Goal: Task Accomplishment & Management: Complete application form

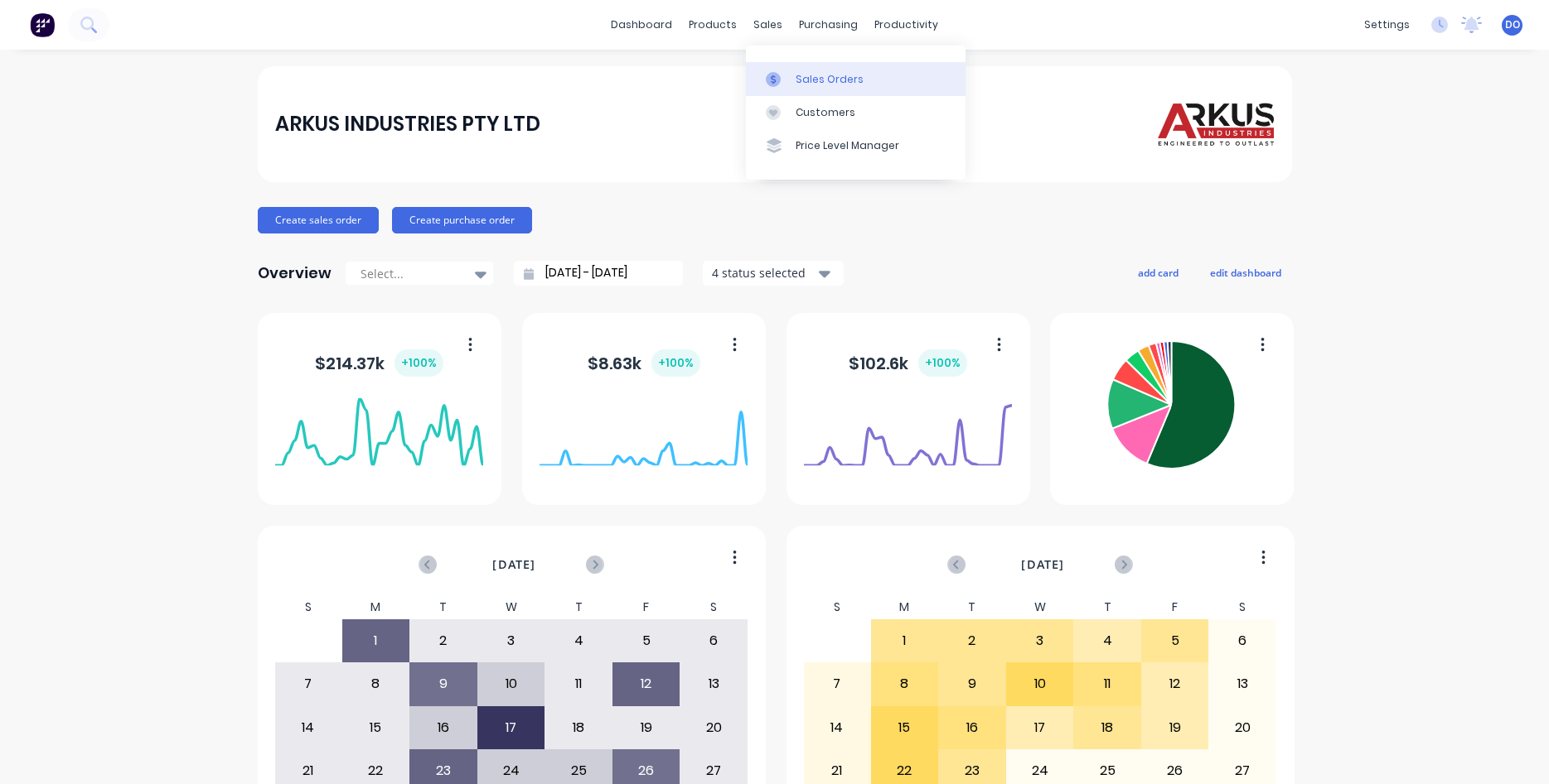
click at [829, 76] on div "Sales Orders" at bounding box center [829, 79] width 68 height 15
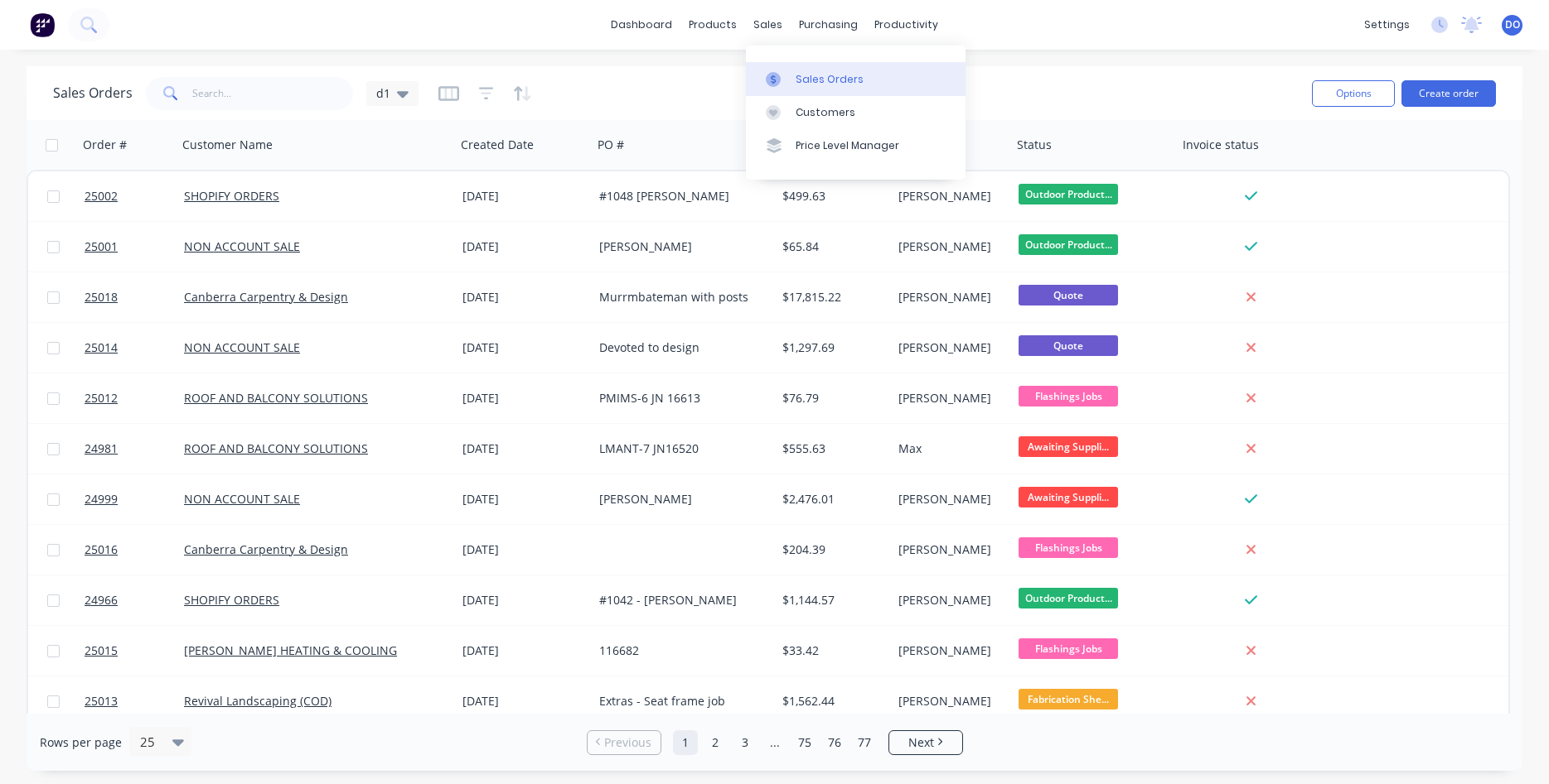
click at [816, 78] on div "Sales Orders" at bounding box center [829, 79] width 68 height 15
click at [796, 70] on link "Sales Orders" at bounding box center [856, 78] width 220 height 33
click at [1460, 90] on button "Create order" at bounding box center [1448, 94] width 95 height 27
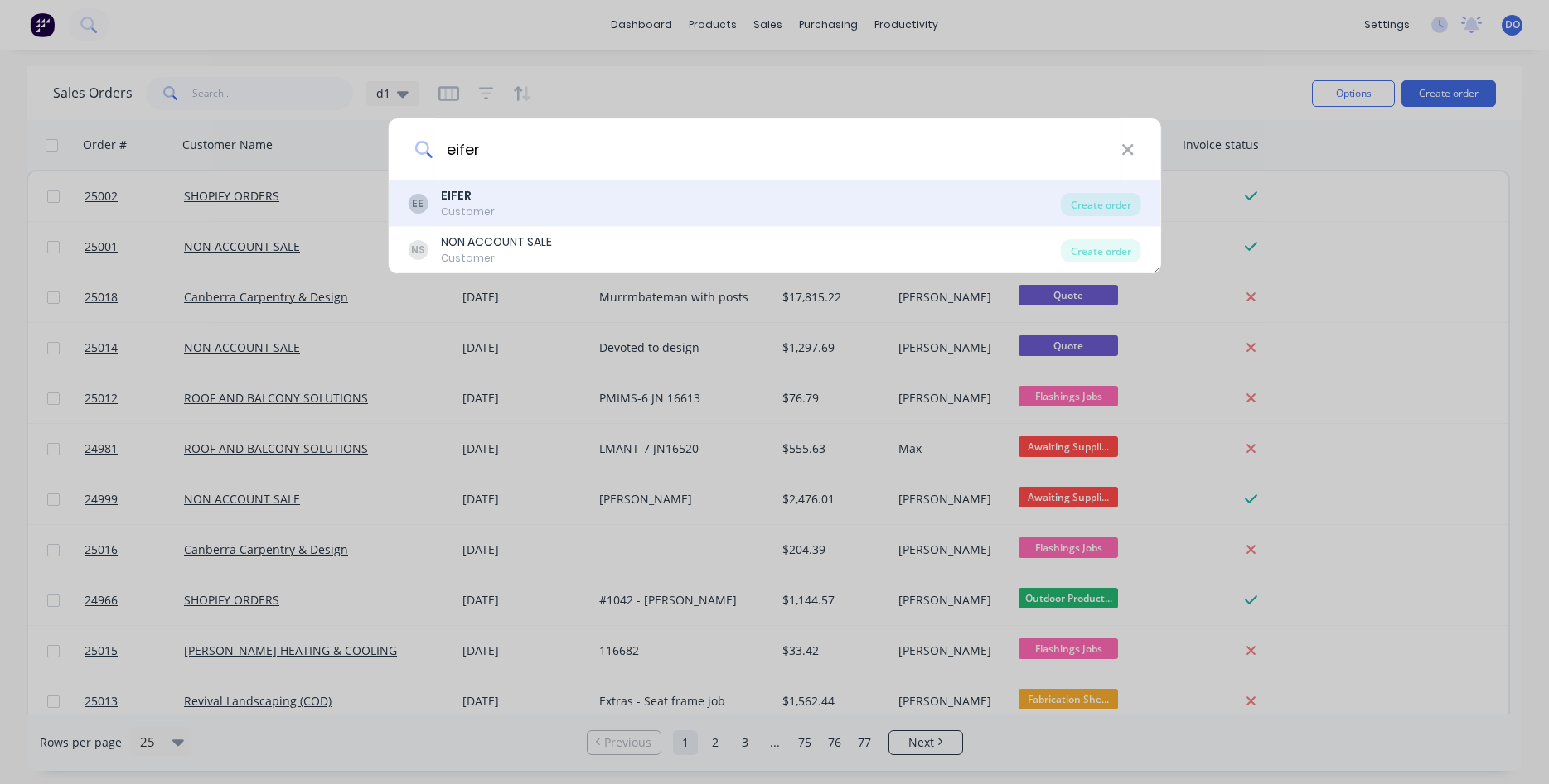
type input "eifer"
click at [647, 211] on div "EE EIFER Customer" at bounding box center [735, 204] width 653 height 33
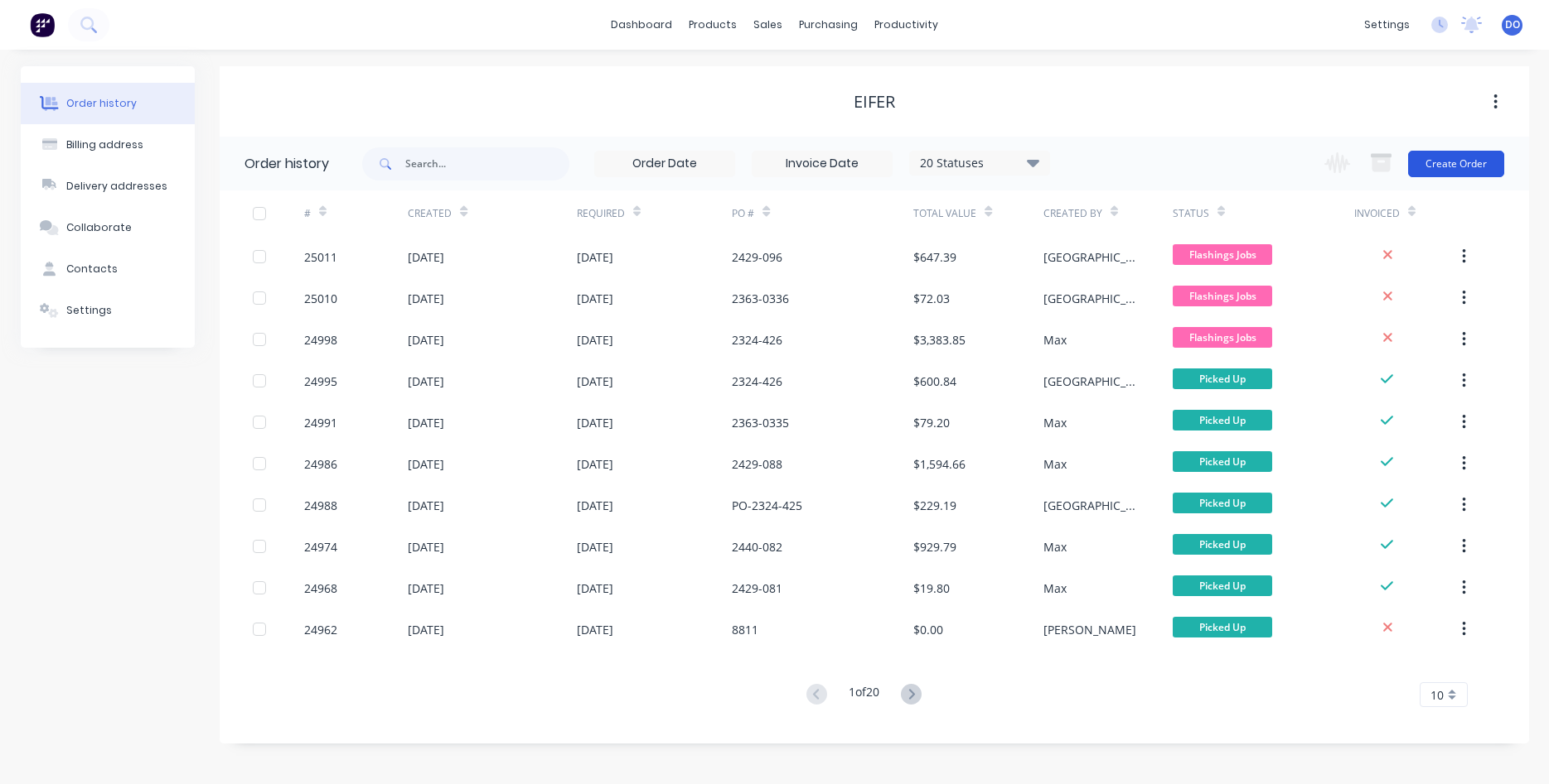
click at [1450, 175] on button "Create Order" at bounding box center [1456, 164] width 96 height 27
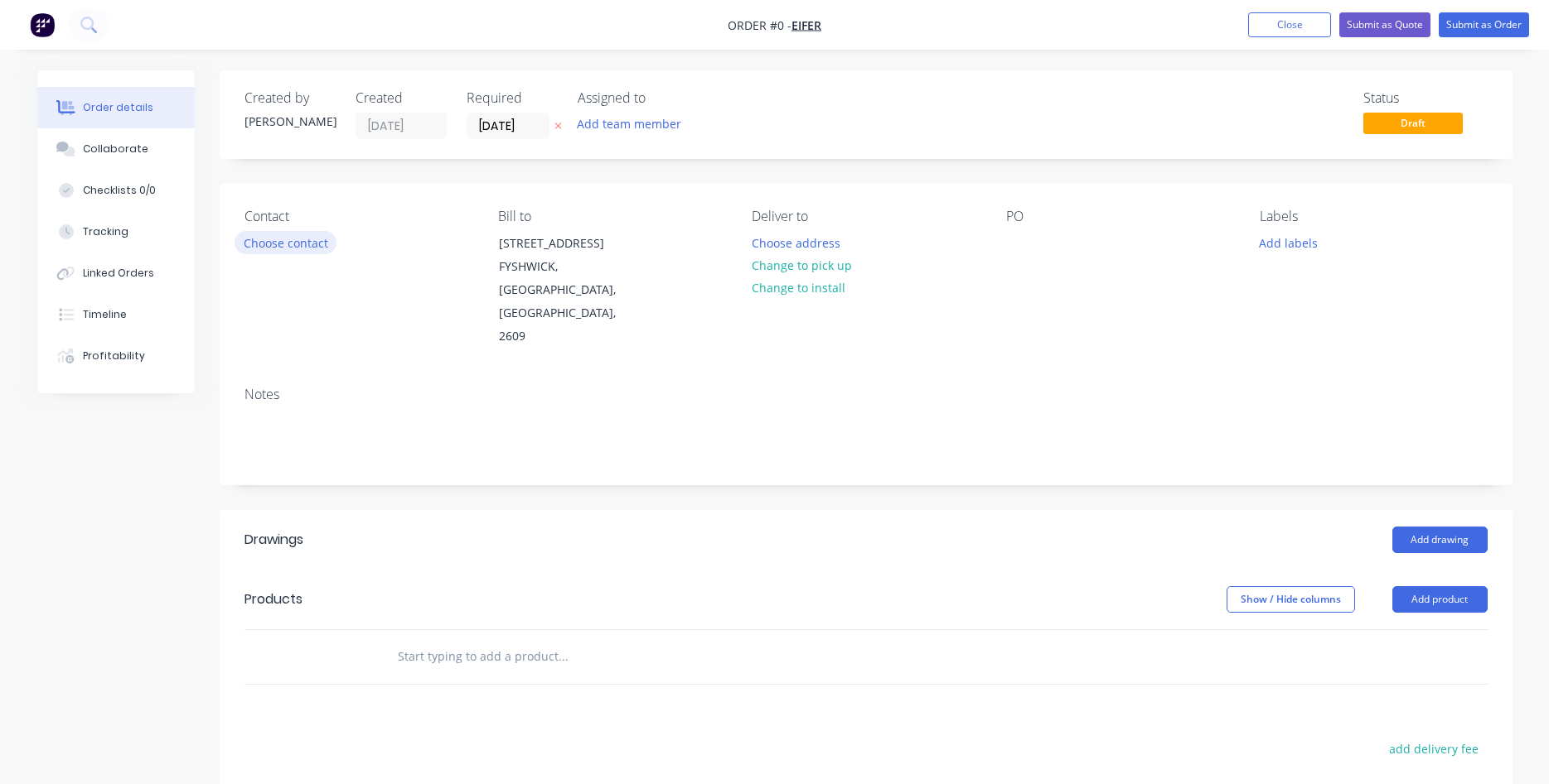
click at [279, 238] on button "Choose contact" at bounding box center [285, 242] width 102 height 22
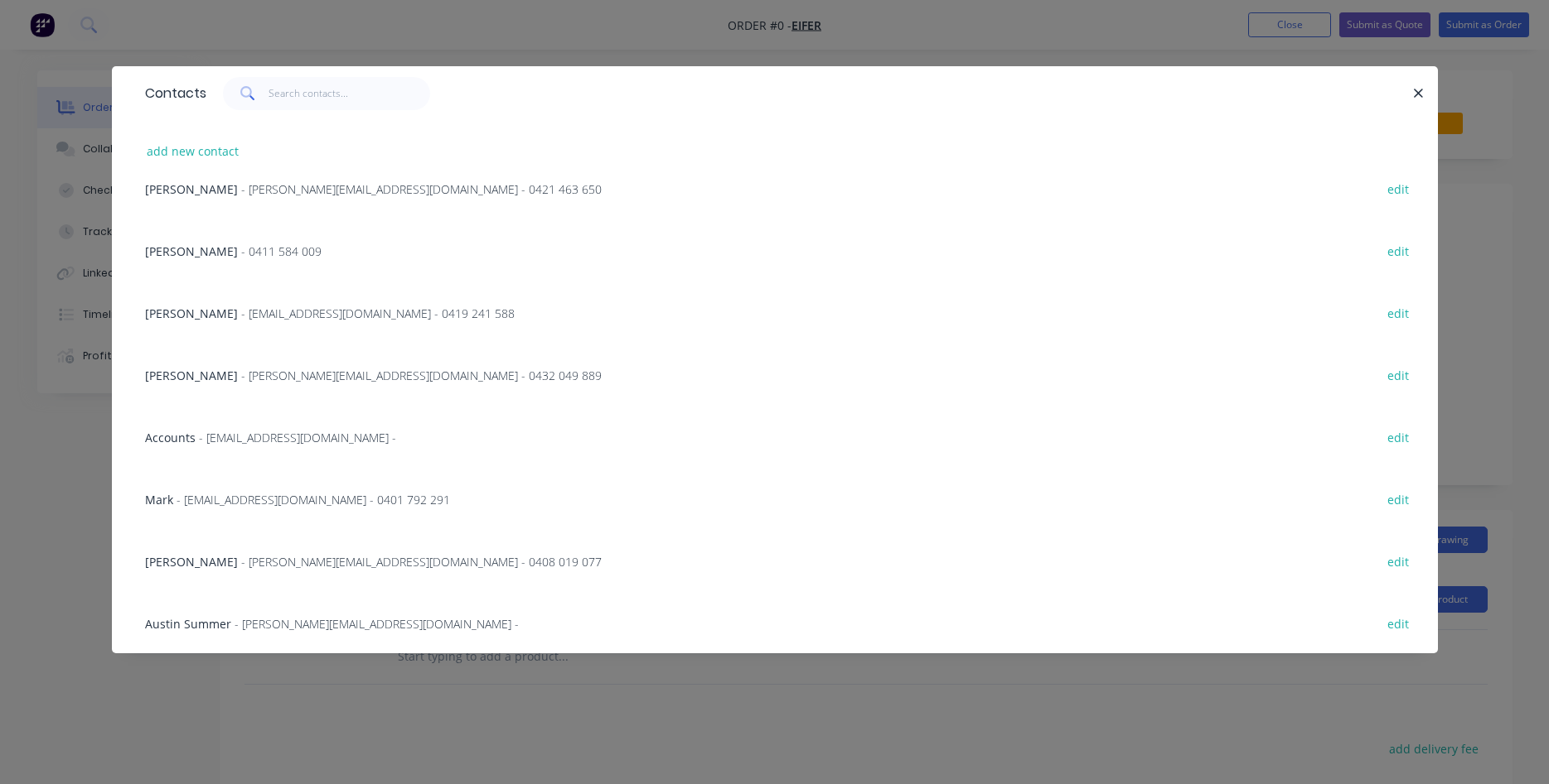
scroll to position [378, 0]
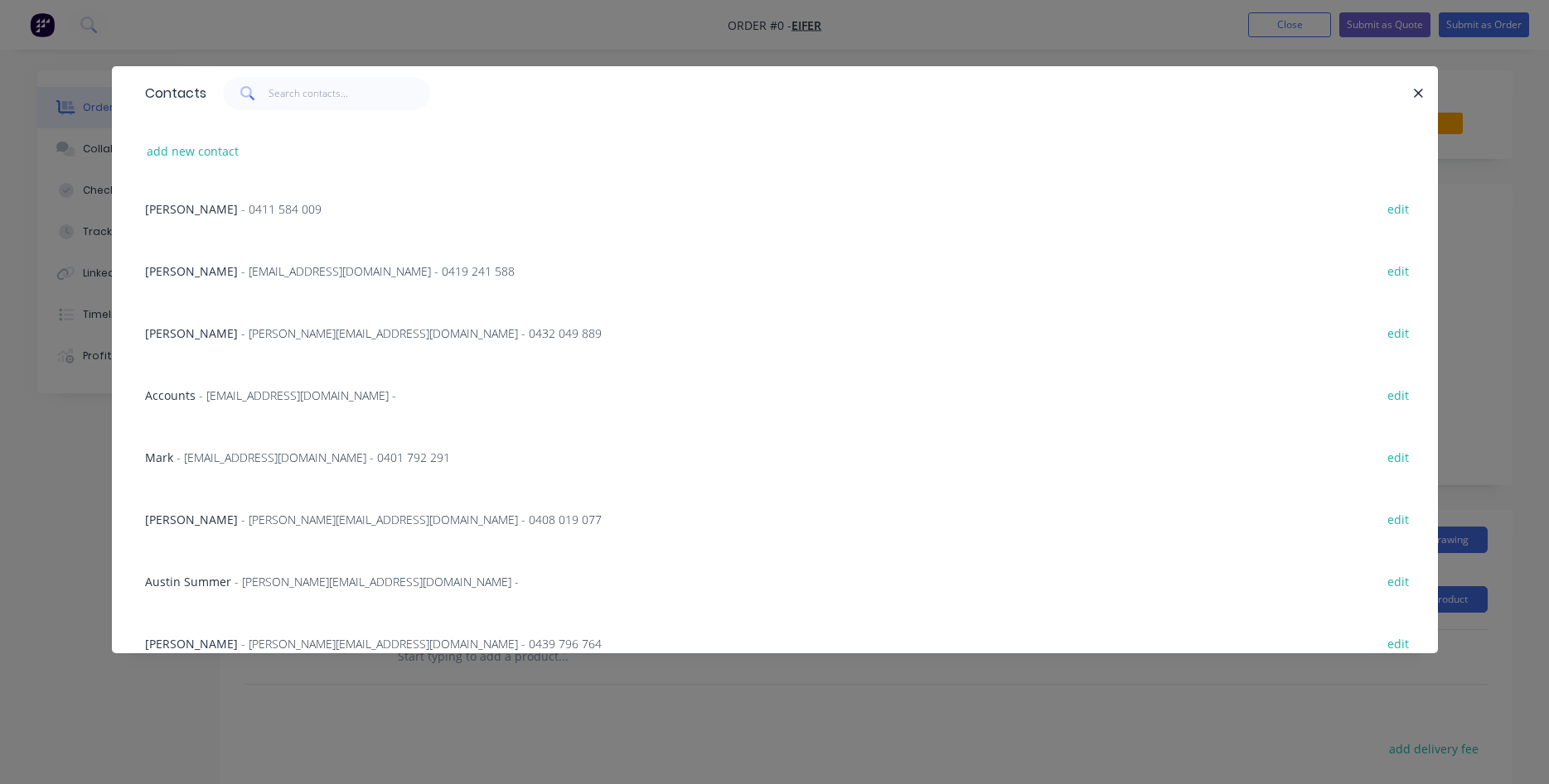
click at [233, 519] on span "[PERSON_NAME]" at bounding box center [192, 520] width 93 height 15
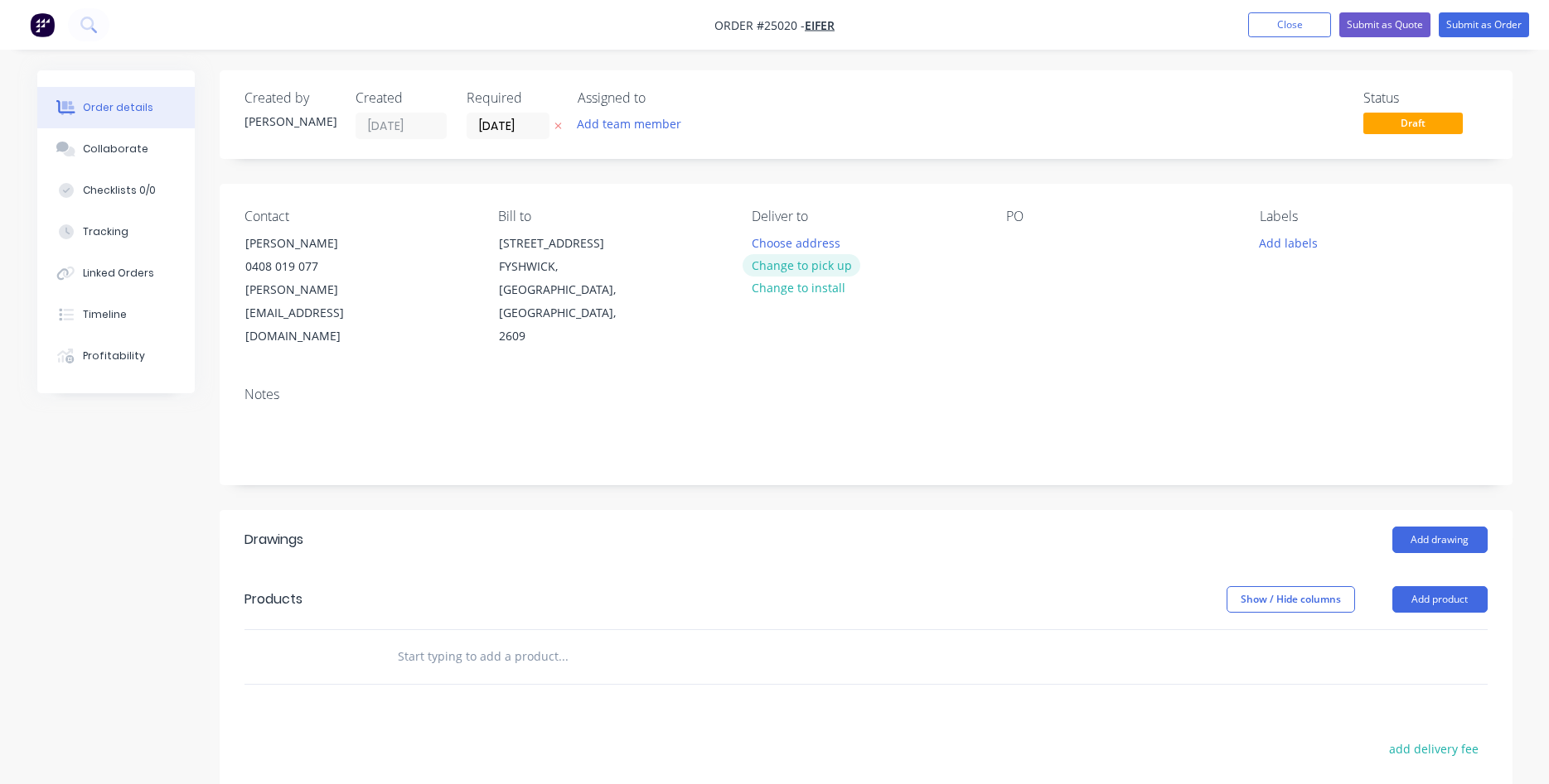
click at [820, 267] on button "Change to pick up" at bounding box center [801, 265] width 118 height 22
click at [1026, 249] on div at bounding box center [1019, 243] width 27 height 24
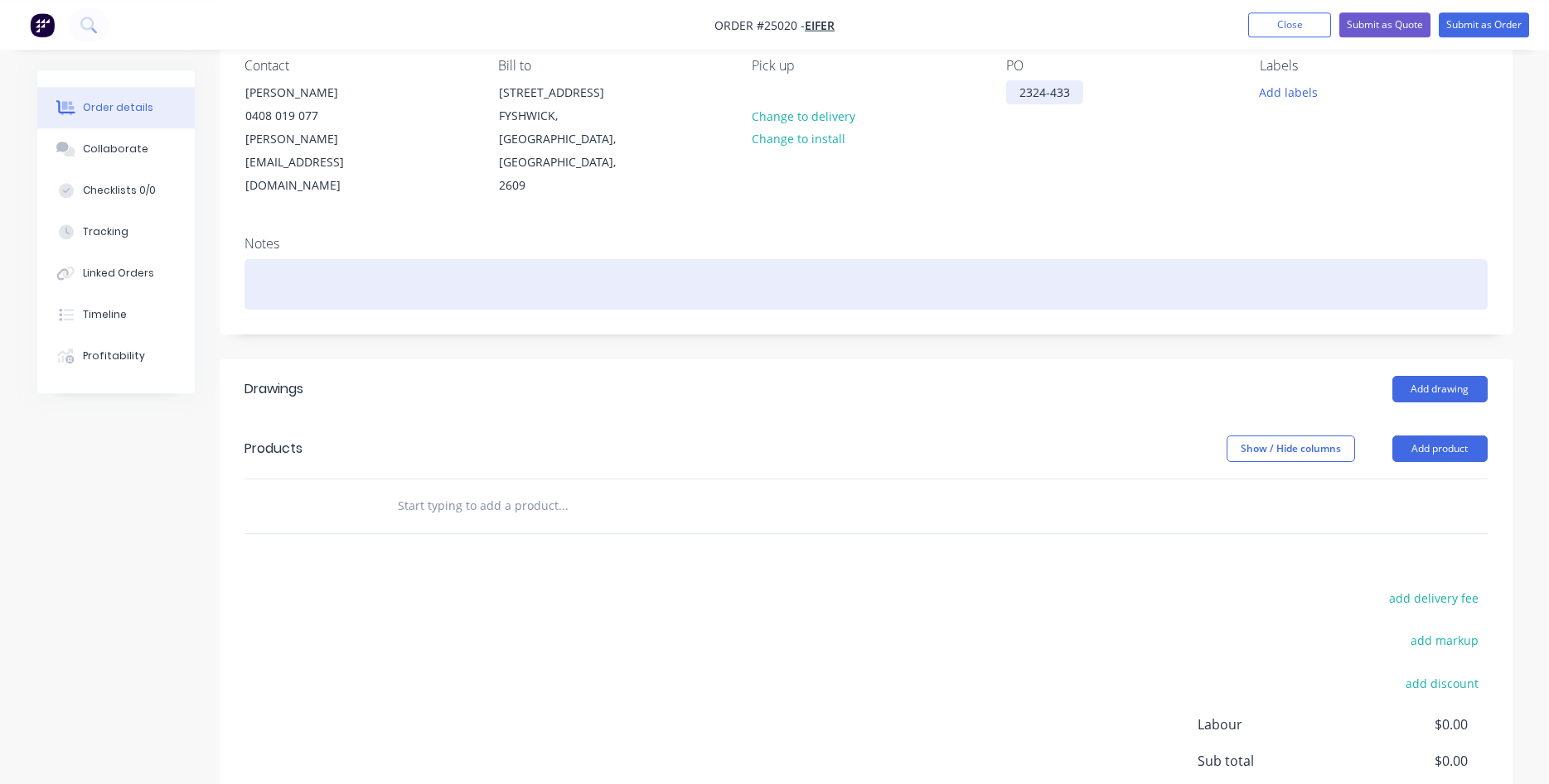
scroll to position [169, 0]
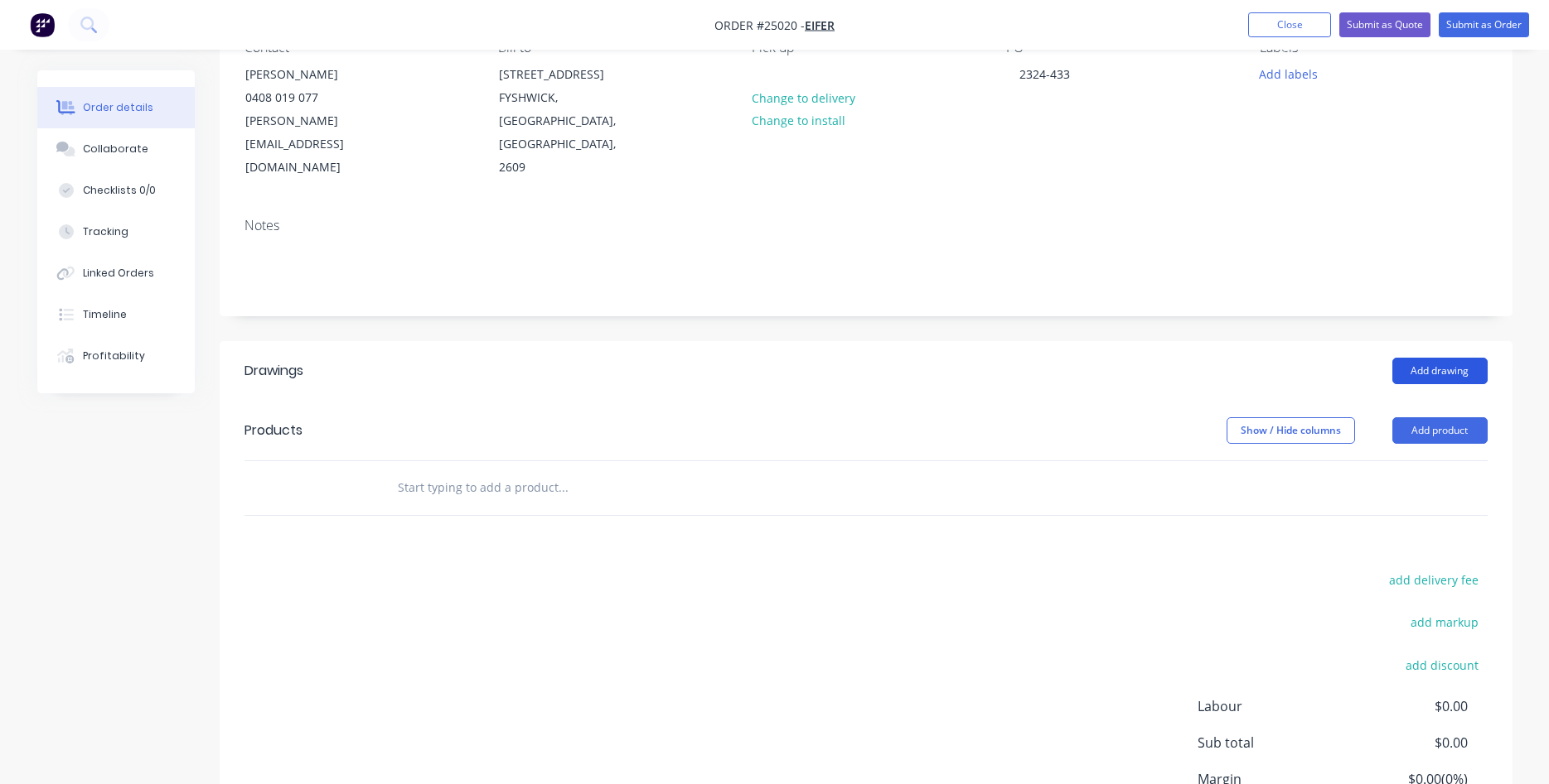
click at [1460, 358] on button "Add drawing" at bounding box center [1439, 371] width 95 height 27
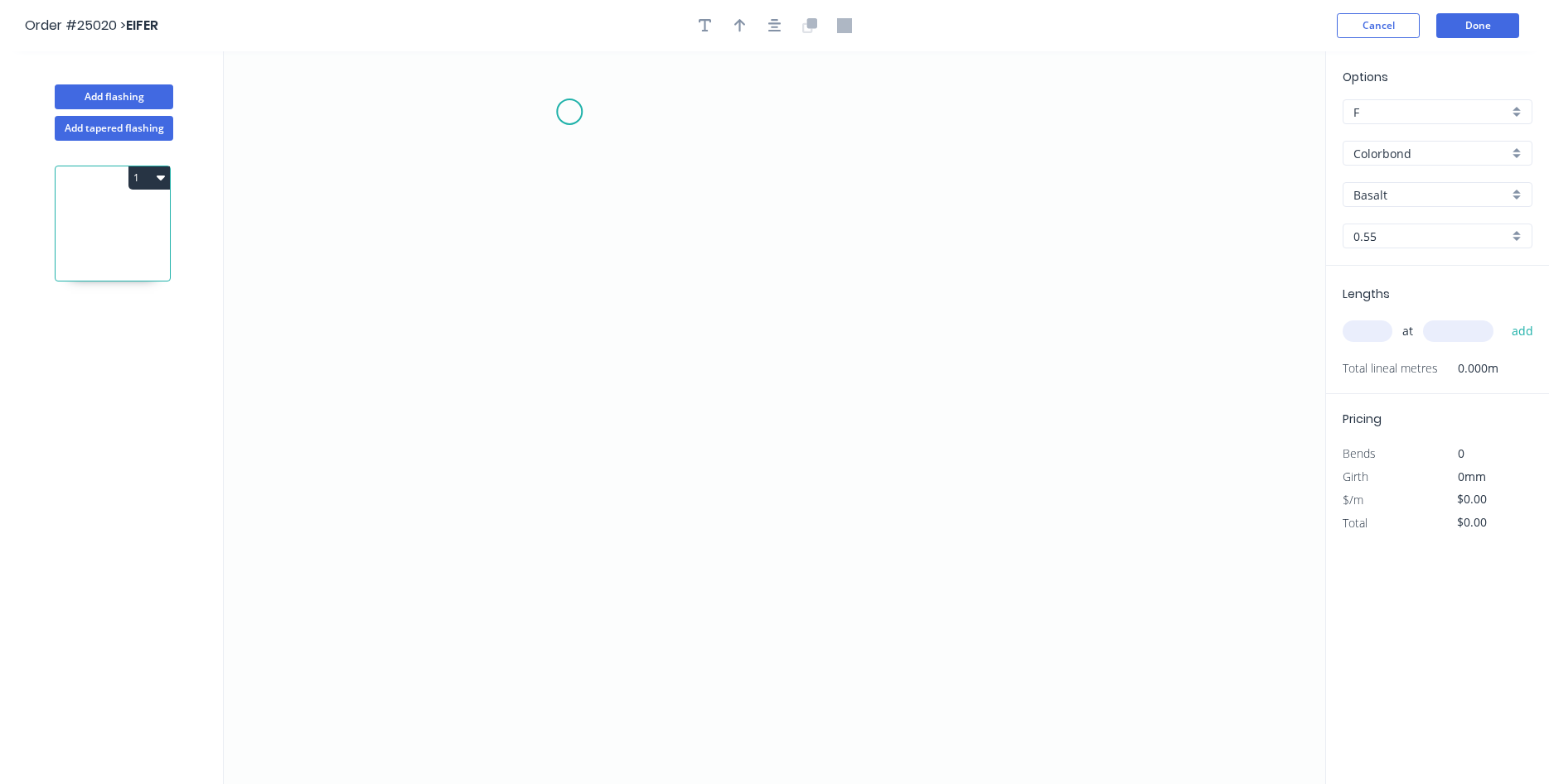
click at [570, 111] on icon "0" at bounding box center [774, 418] width 1101 height 733
click at [570, 231] on icon "0" at bounding box center [774, 418] width 1101 height 733
click at [482, 238] on icon "0 ?" at bounding box center [774, 418] width 1101 height 733
click at [485, 535] on icon "0 ? ? ? º" at bounding box center [774, 418] width 1101 height 733
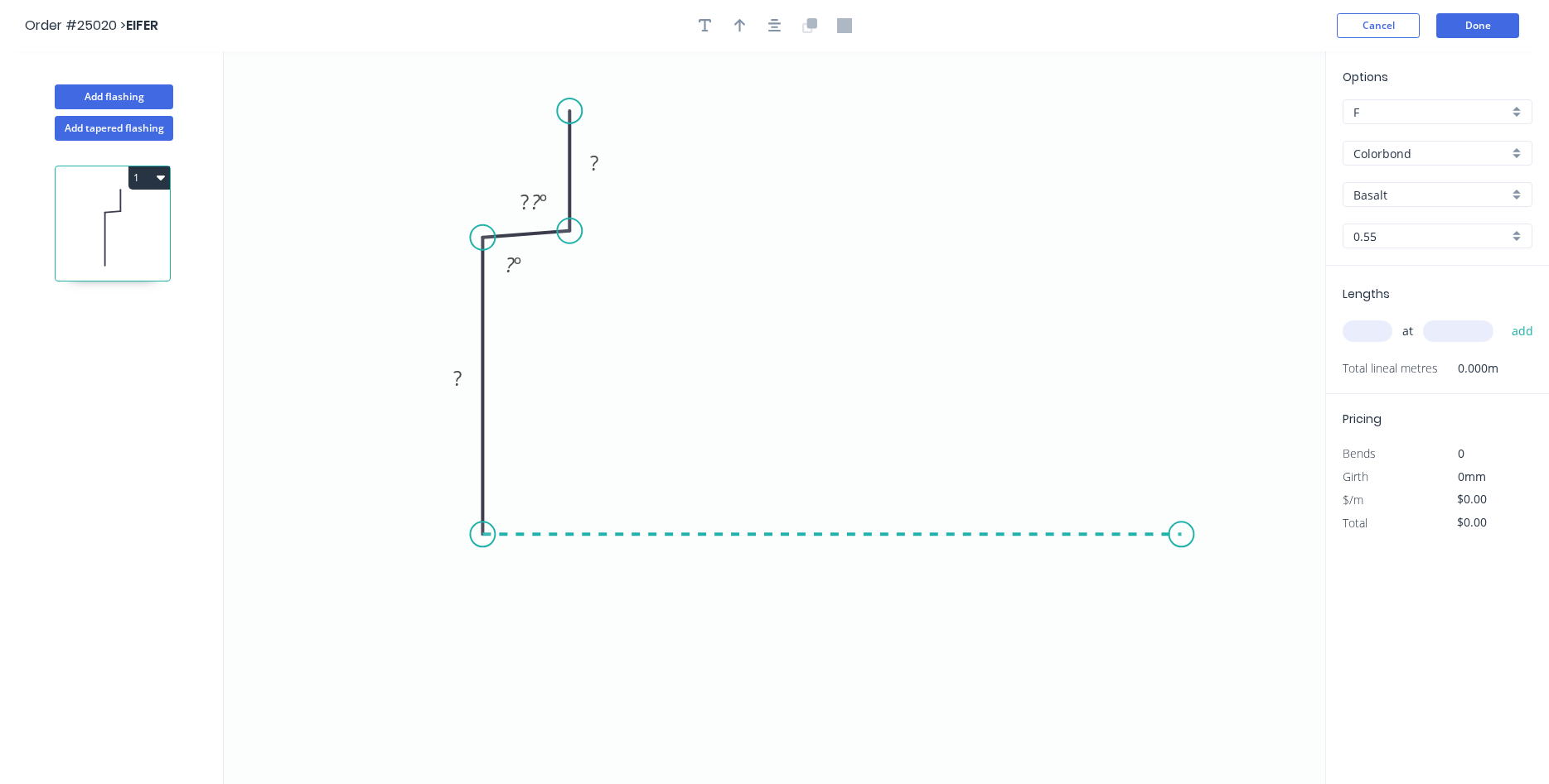
click at [1181, 514] on icon "0 ? ? ? ? º ? º" at bounding box center [774, 418] width 1101 height 733
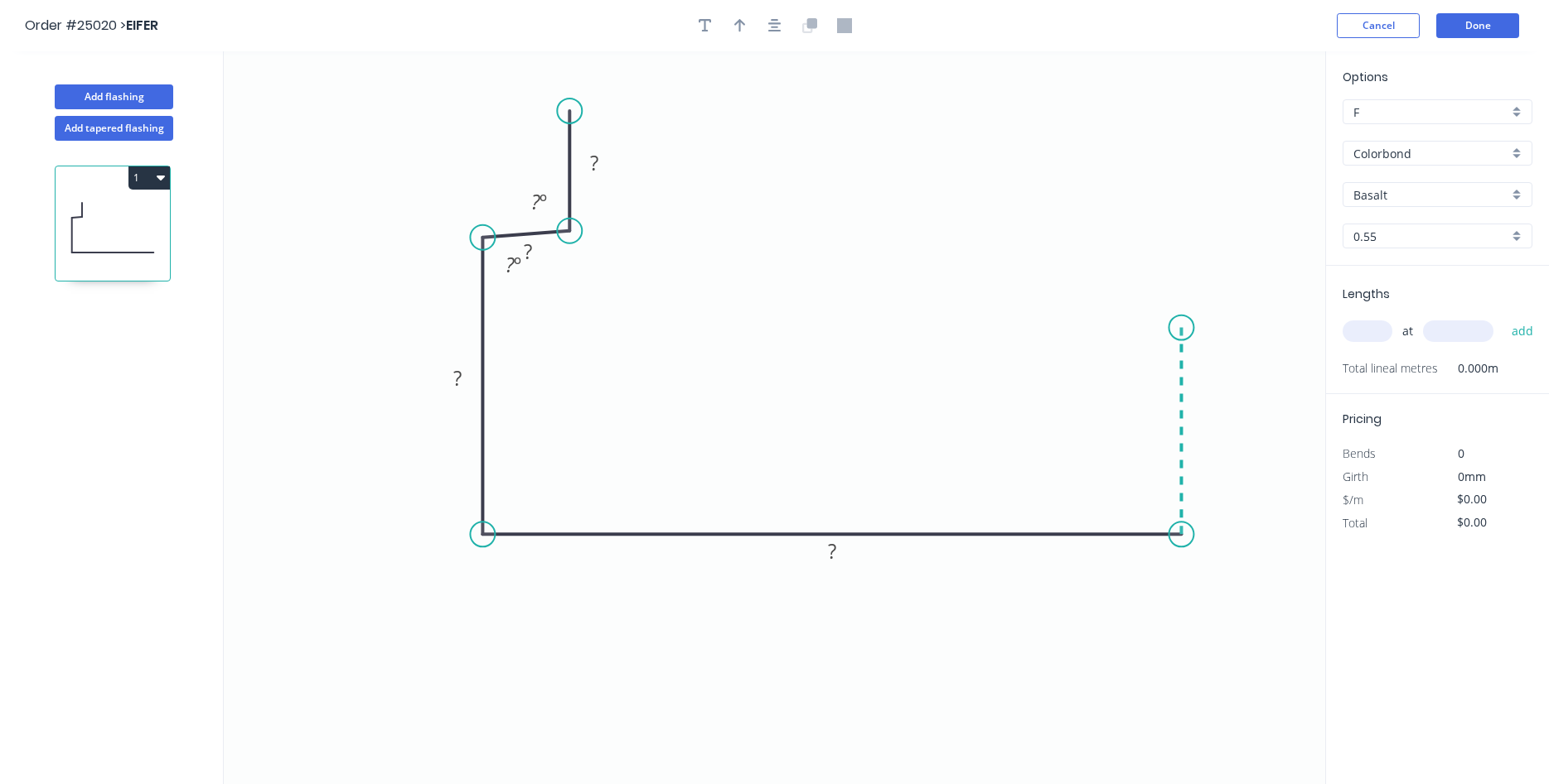
click at [1176, 328] on icon "0 ? ? ? ? ? º ? º" at bounding box center [774, 418] width 1101 height 733
click at [1103, 330] on icon "0 ? ? ? ? ? ? º ? º" at bounding box center [774, 418] width 1101 height 733
click at [1106, 251] on icon "0 ? ? ? ? ? ? ? º ? º" at bounding box center [774, 418] width 1101 height 733
click at [573, 238] on circle at bounding box center [569, 237] width 25 height 25
drag, startPoint x: 1107, startPoint y: 246, endPoint x: 1107, endPoint y: 273, distance: 27.0
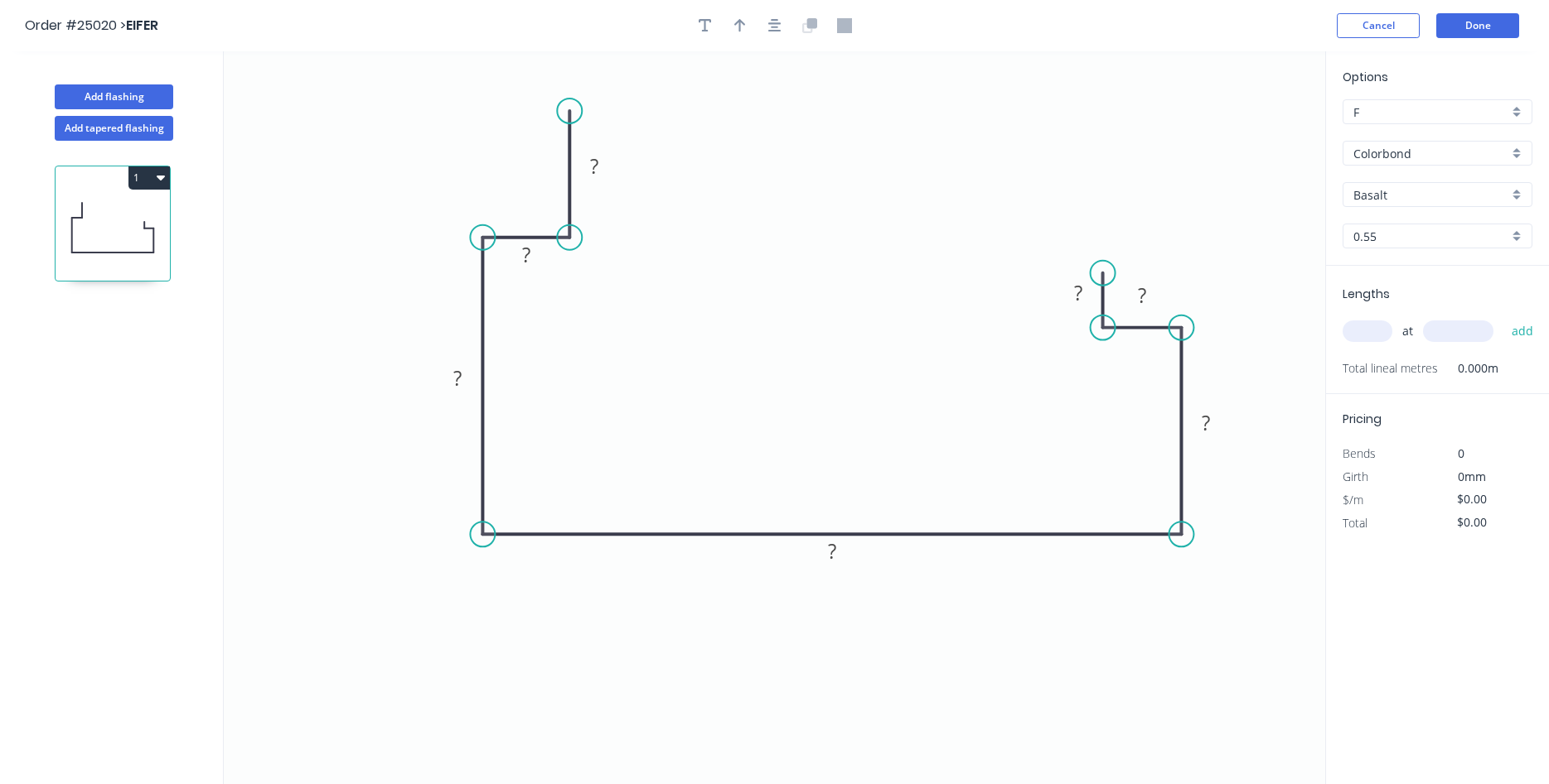
click at [1107, 273] on circle at bounding box center [1102, 273] width 25 height 25
click at [597, 177] on tspan "?" at bounding box center [595, 166] width 9 height 27
click at [739, 24] on icon "button" at bounding box center [741, 25] width 12 height 13
type input "$31.37"
drag, startPoint x: 1245, startPoint y: 131, endPoint x: 503, endPoint y: 167, distance: 742.9
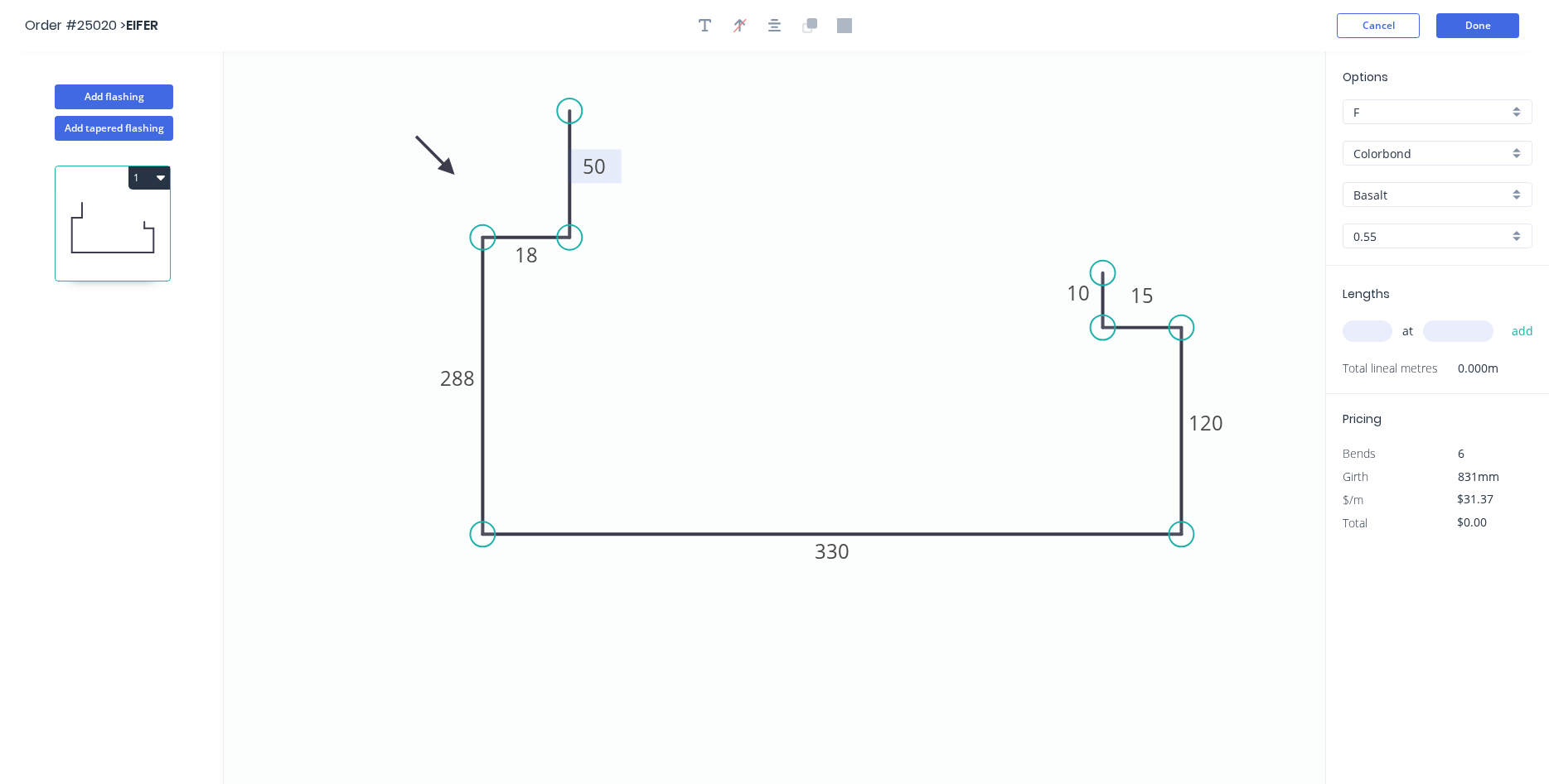
click at [459, 167] on icon at bounding box center [435, 155] width 48 height 48
click at [1521, 152] on div "Colorbond" at bounding box center [1437, 153] width 190 height 25
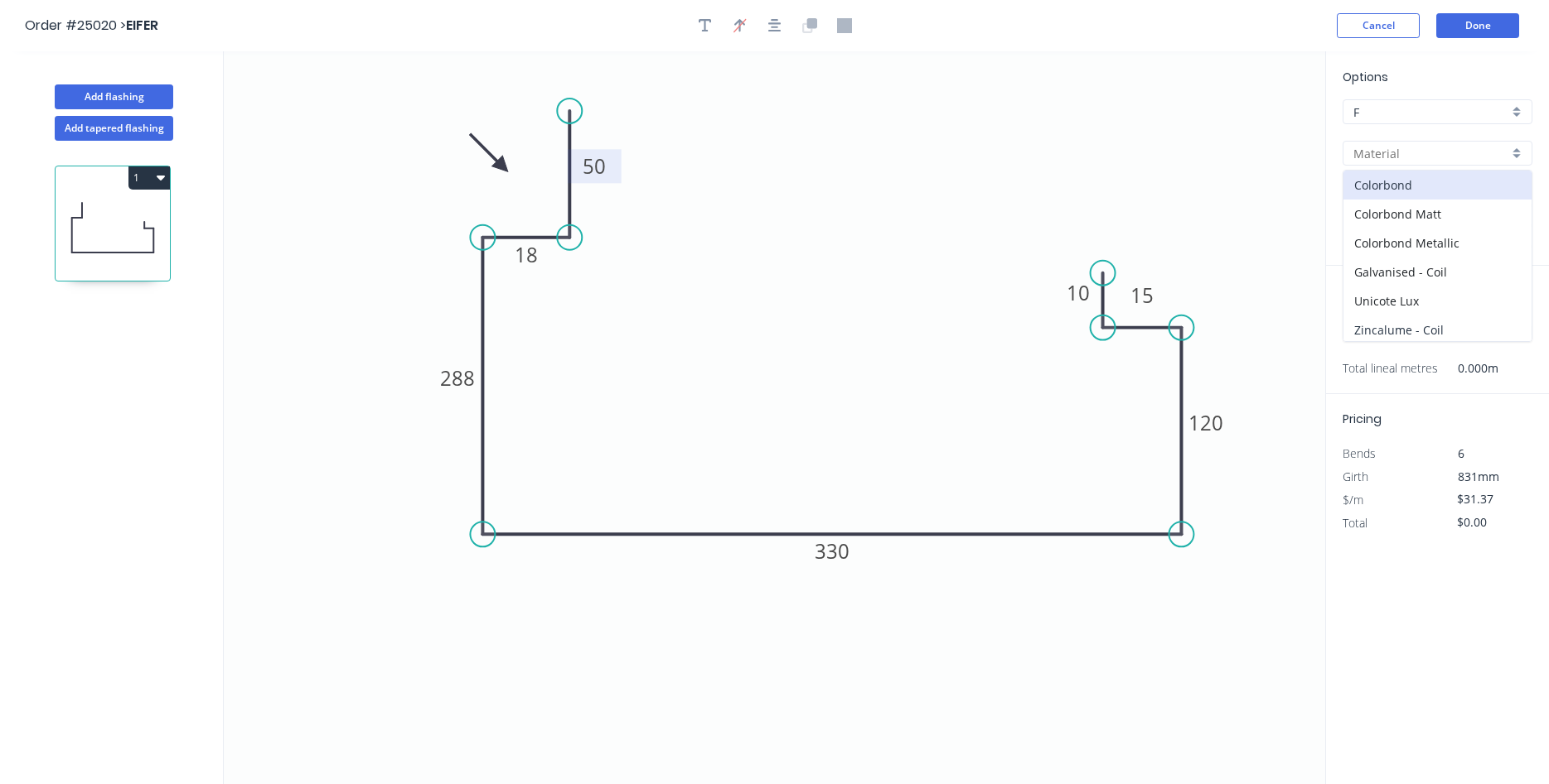
click at [1428, 329] on div "Zincalume - Coil" at bounding box center [1437, 331] width 188 height 29
type input "Zincalume - Coil"
type input "Zinc"
type input "$35.79"
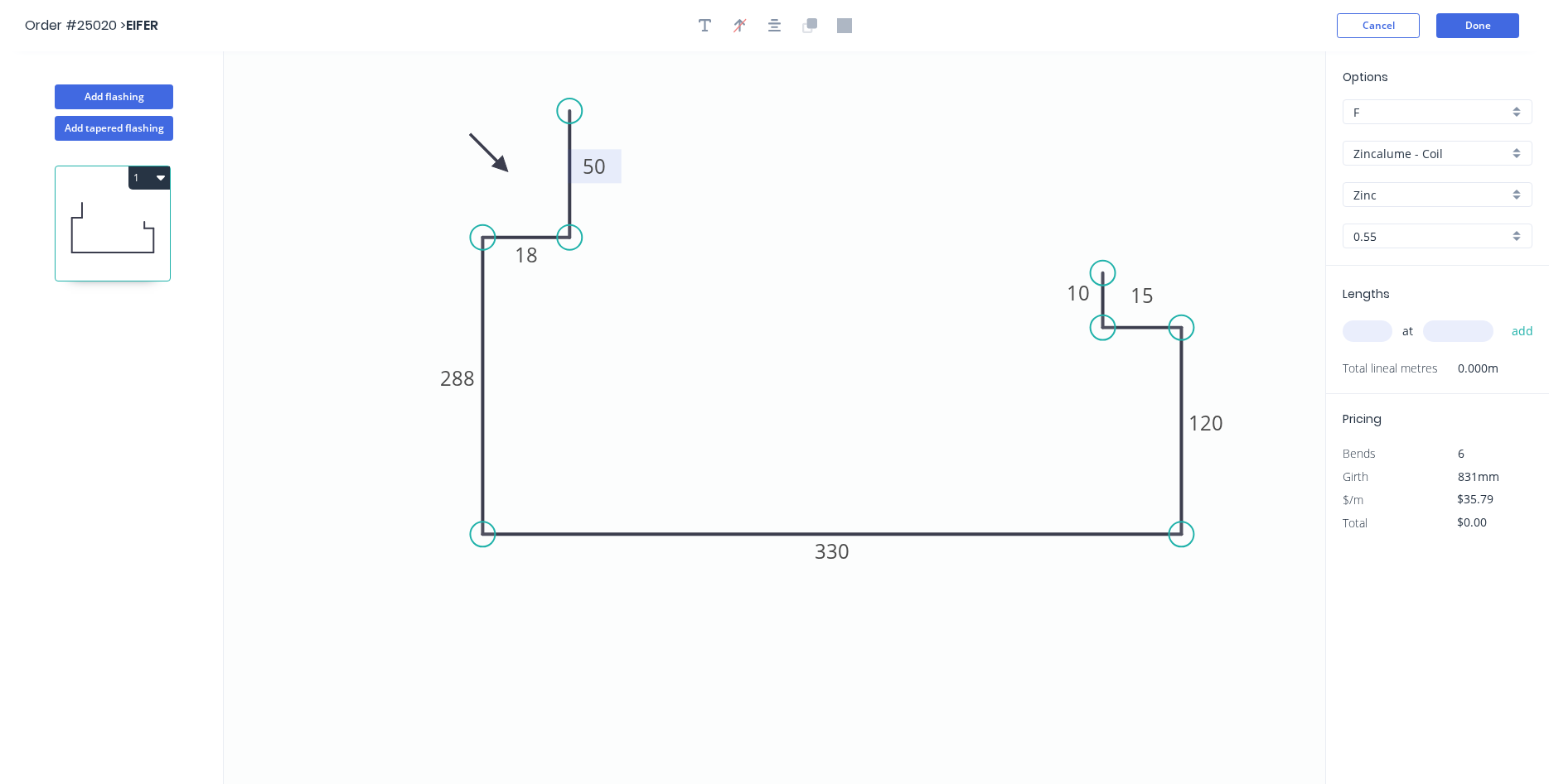
click at [1455, 238] on input "0.55" at bounding box center [1430, 236] width 155 height 17
click at [1396, 347] on div "1.15" at bounding box center [1437, 355] width 188 height 29
type input "1.15"
type input "$62.76"
click at [1369, 334] on input "text" at bounding box center [1368, 331] width 50 height 21
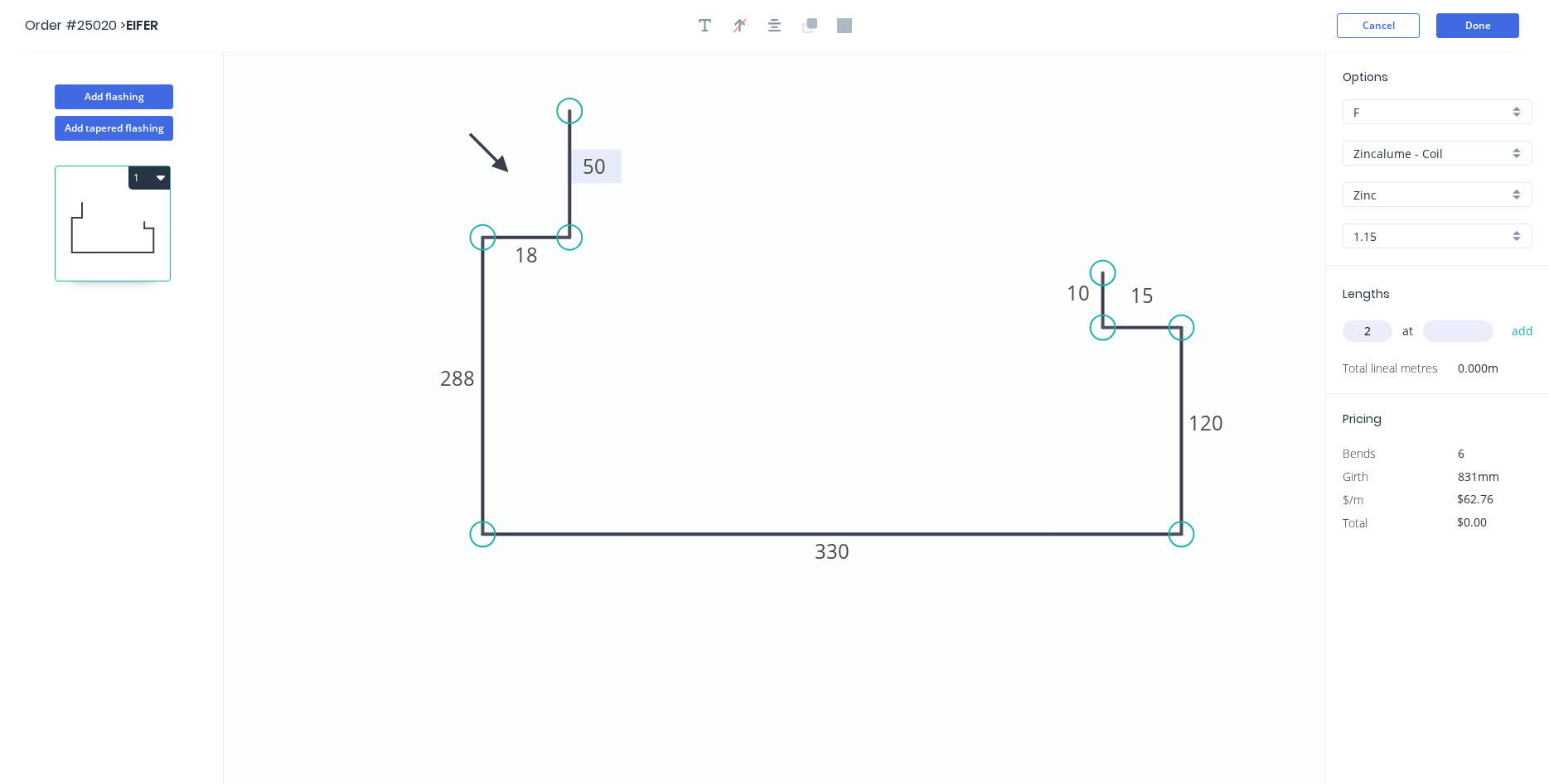
type input "2"
type input "3600"
click at [1503, 317] on button "add" at bounding box center [1522, 331] width 39 height 28
type input "$451.87"
type input "2"
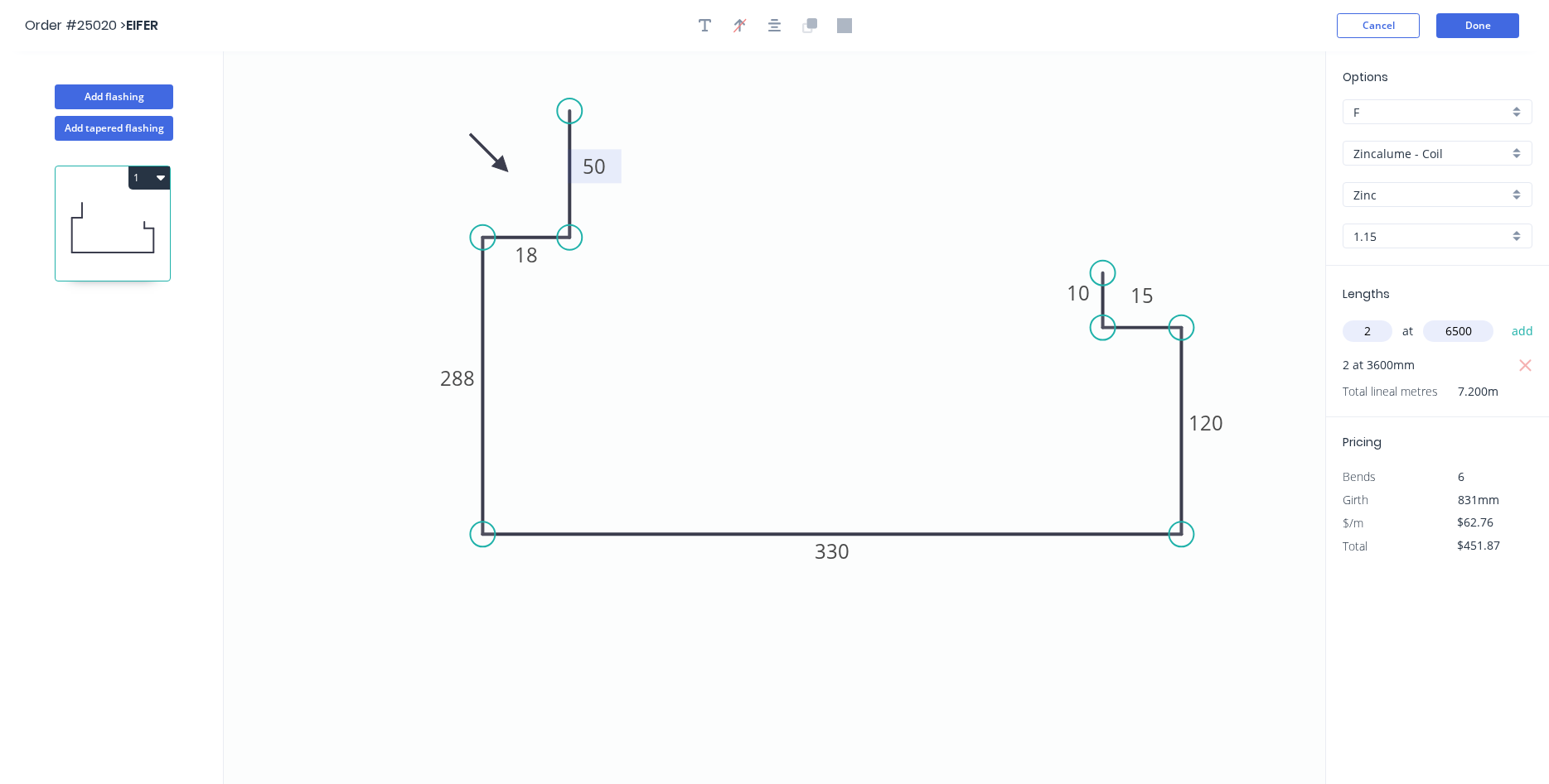
type input "6500"
click at [1503, 317] on button "add" at bounding box center [1522, 331] width 39 height 28
type input "$1,267.75"
type input "2"
type input "5400"
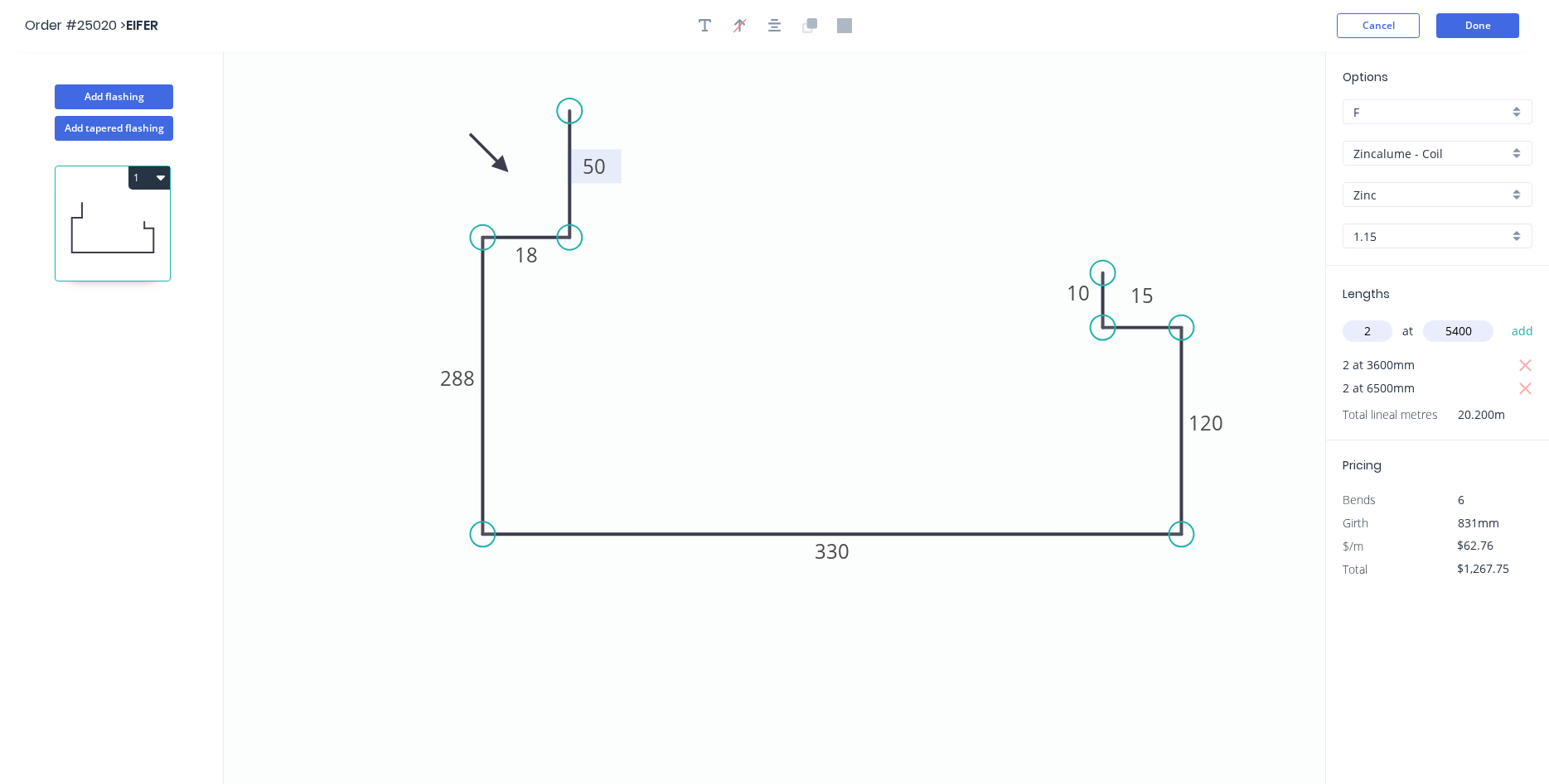
click at [1503, 317] on button "add" at bounding box center [1522, 331] width 39 height 28
type input "$1,945.56"
click at [1479, 26] on button "Done" at bounding box center [1478, 25] width 82 height 25
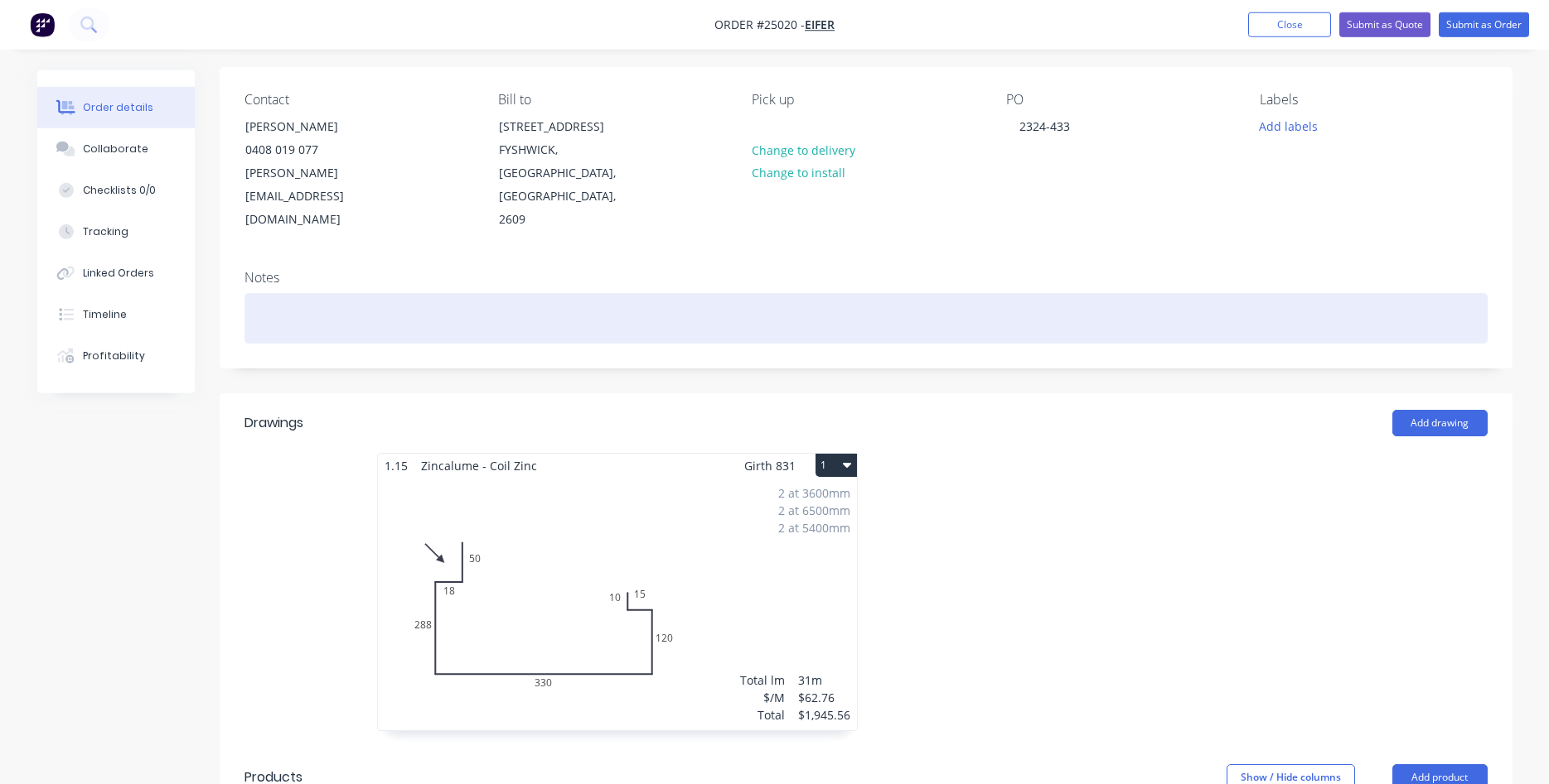
scroll to position [253, 0]
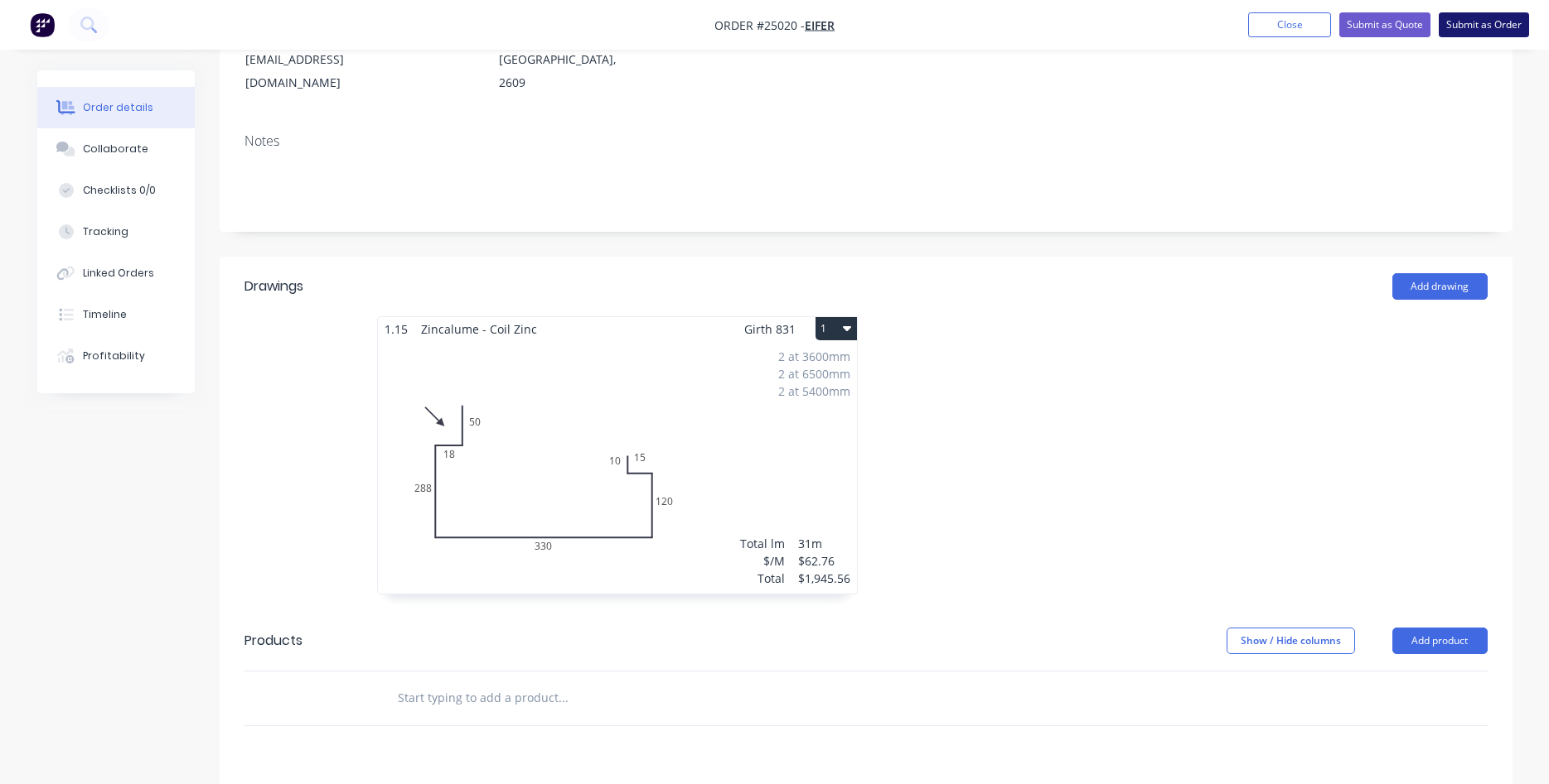
click at [1467, 21] on button "Submit as Order" at bounding box center [1484, 24] width 90 height 25
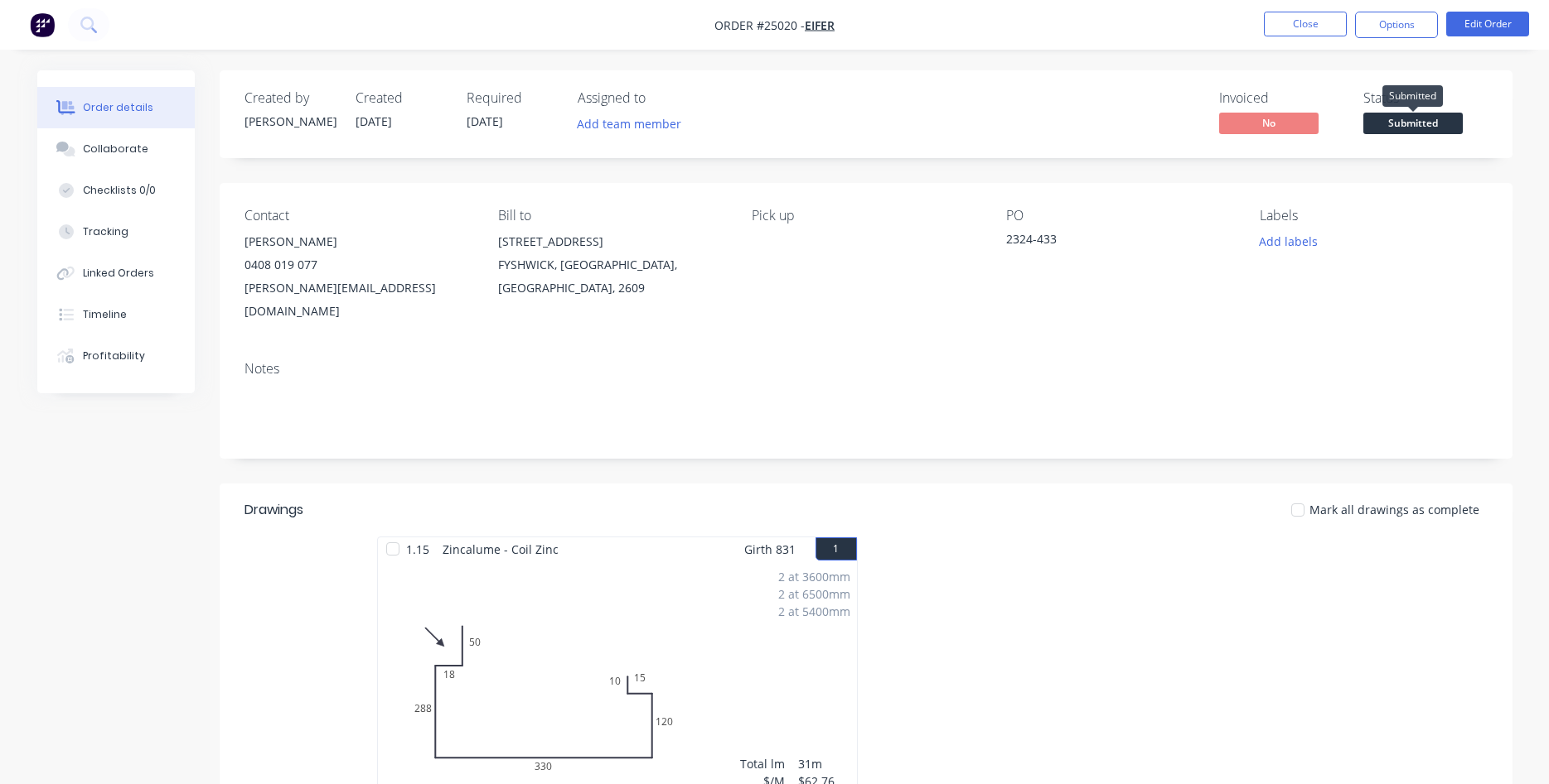
click at [1416, 129] on span "Submitted" at bounding box center [1413, 123] width 100 height 21
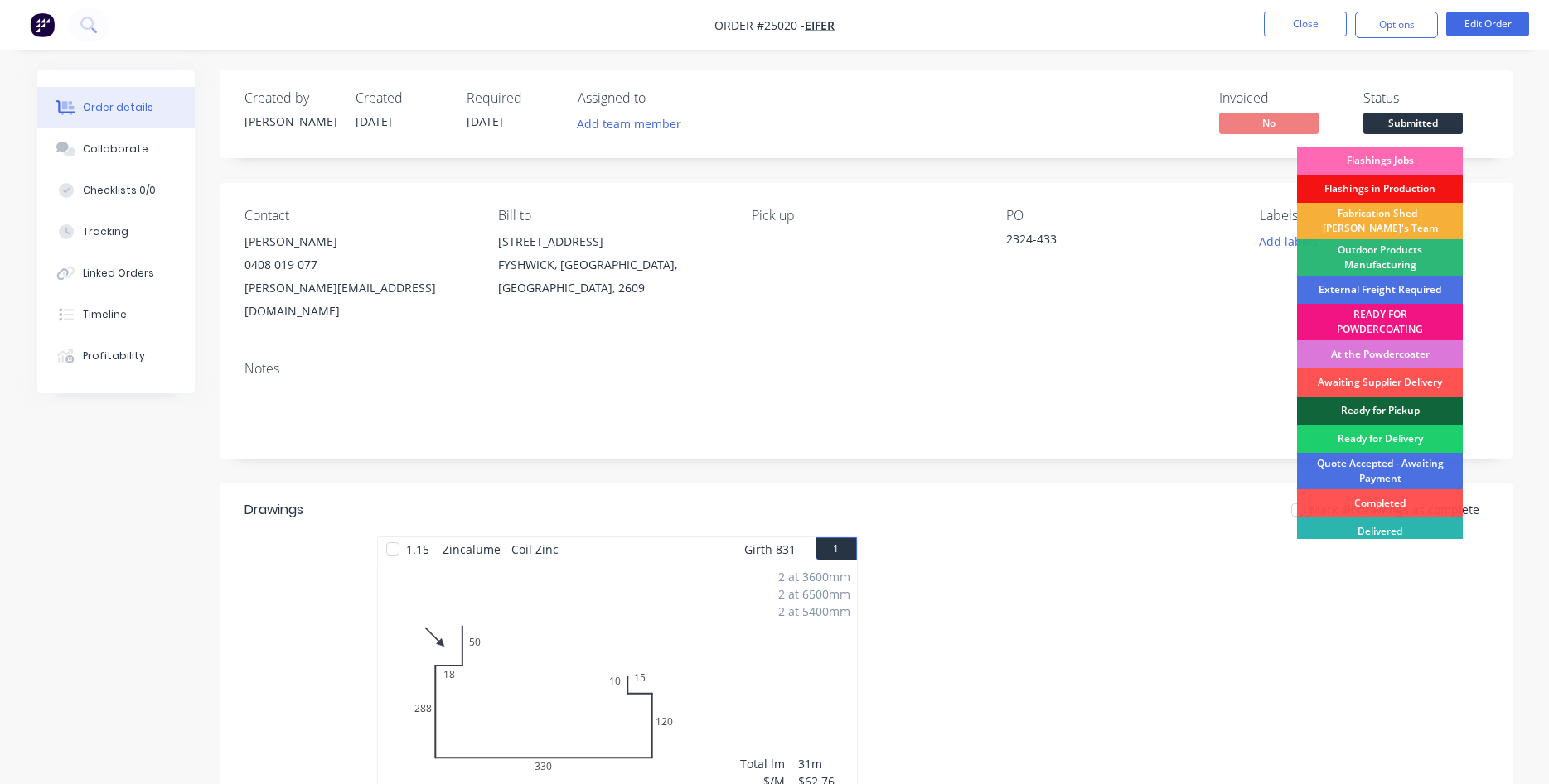
click at [1400, 163] on div "Flashings Jobs" at bounding box center [1380, 161] width 166 height 28
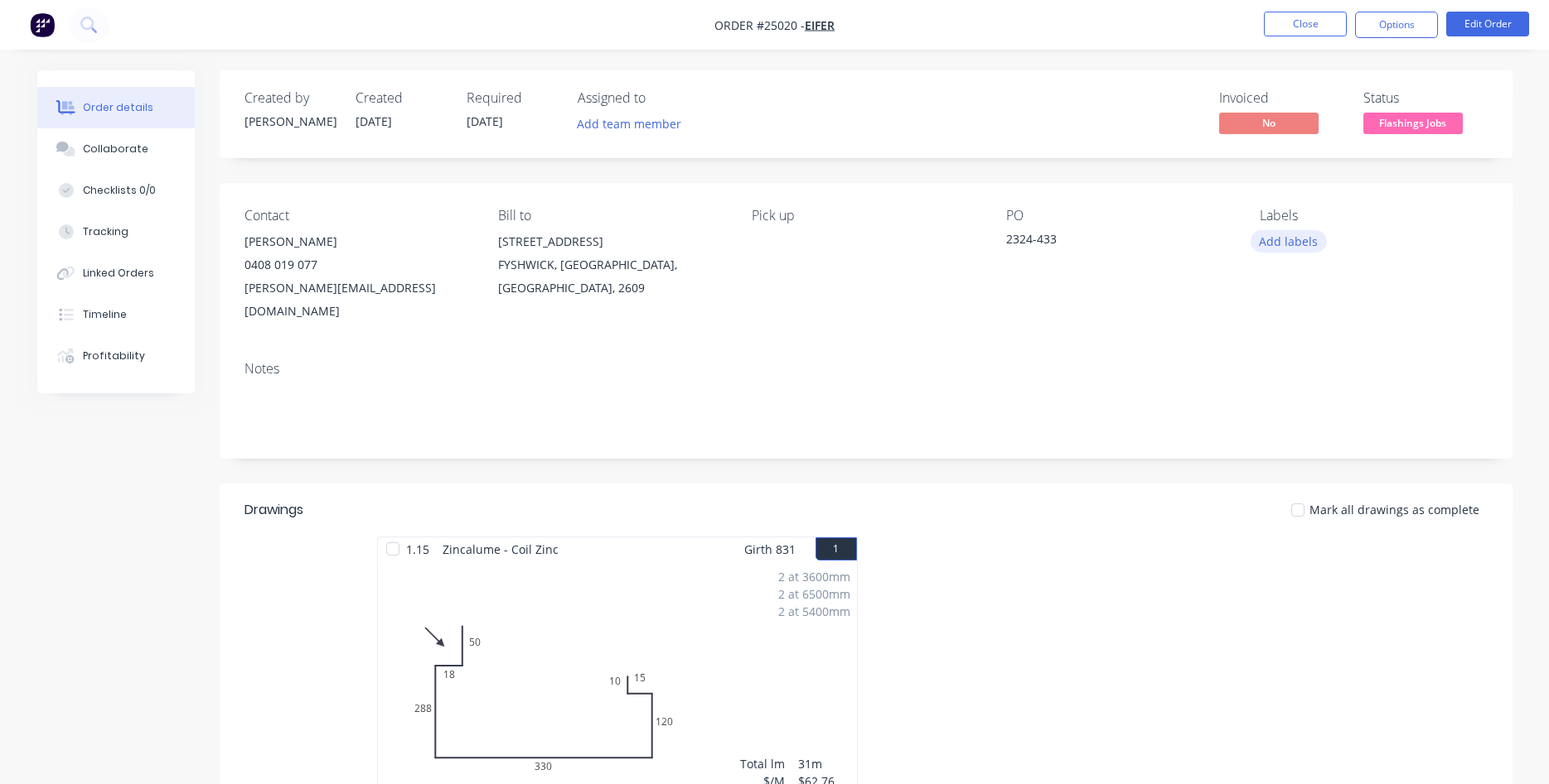
click at [1290, 242] on button "Add labels" at bounding box center [1289, 241] width 76 height 22
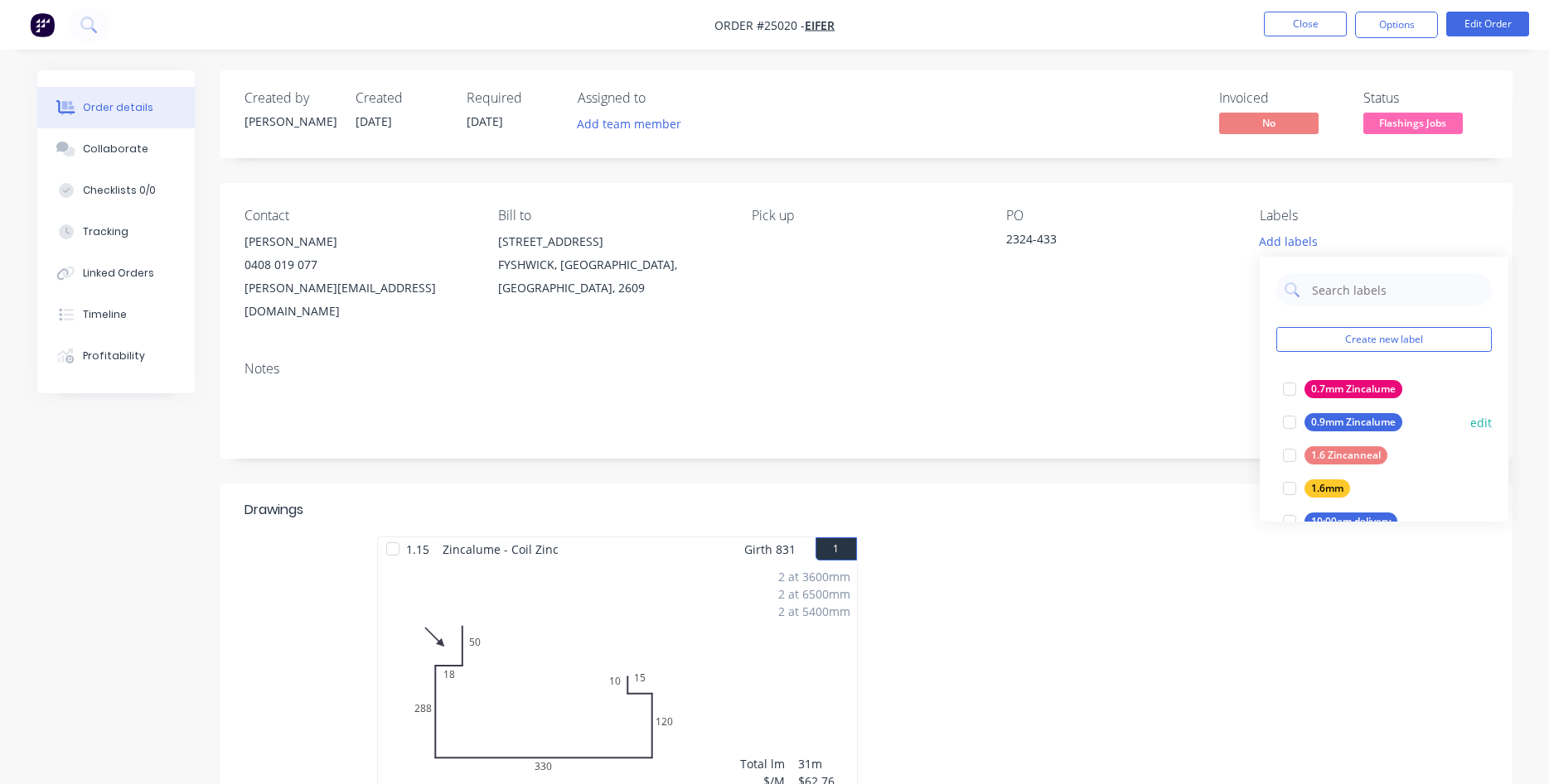
click at [1334, 422] on div "0.9mm Zincalume" at bounding box center [1353, 422] width 98 height 18
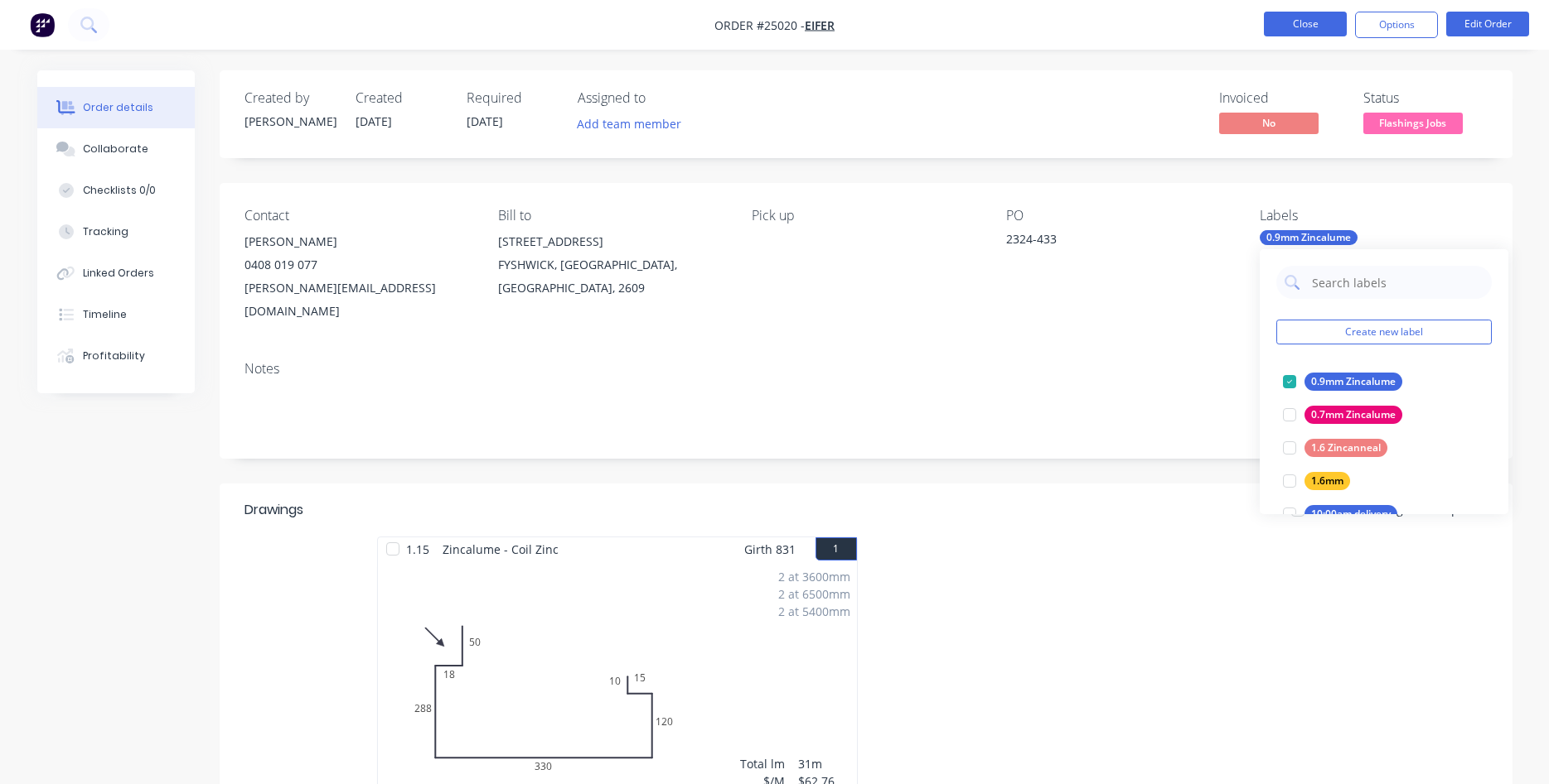
click at [1322, 31] on button "Close" at bounding box center [1305, 24] width 82 height 25
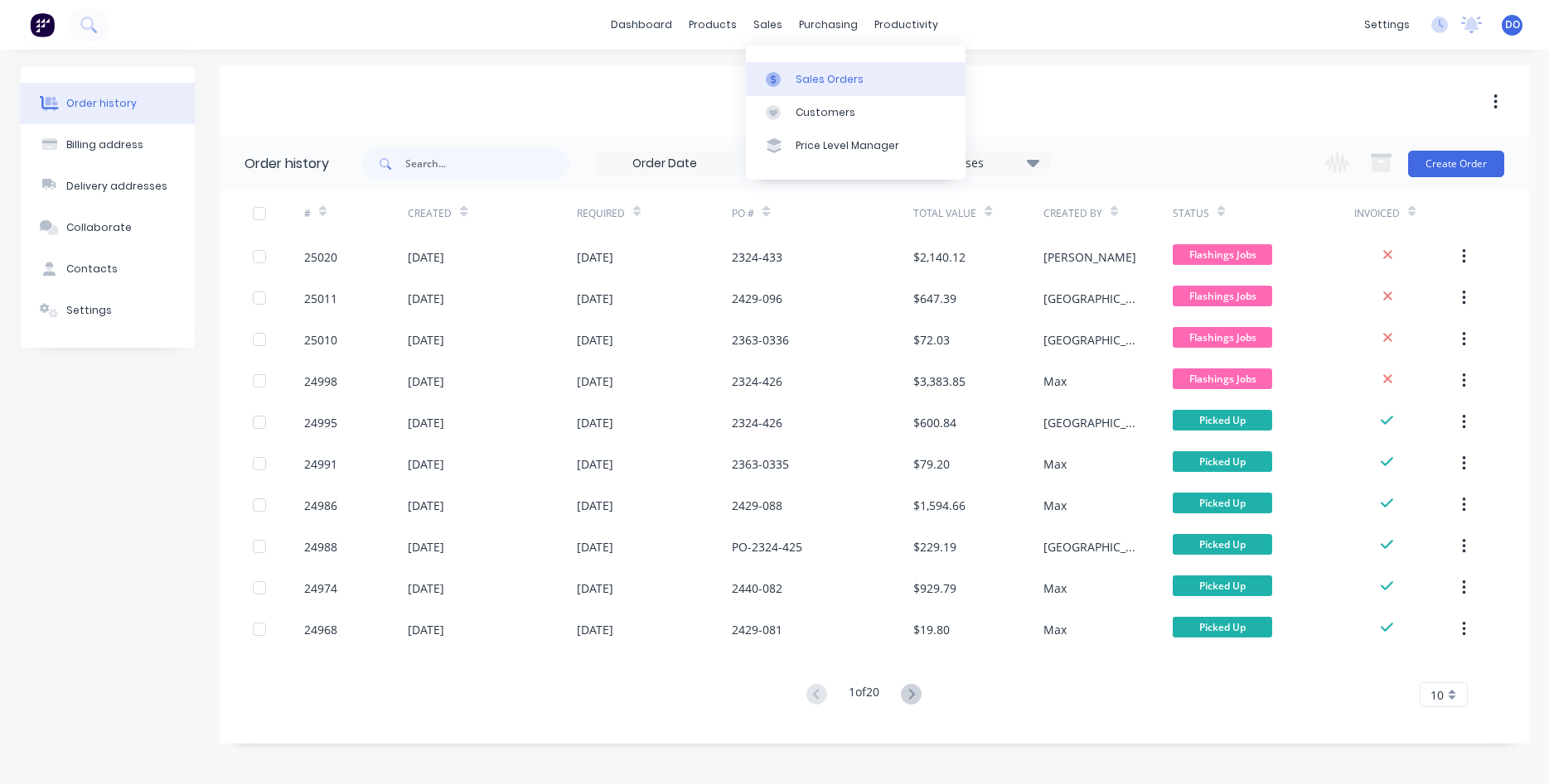
click at [814, 82] on div "Sales Orders" at bounding box center [829, 79] width 68 height 15
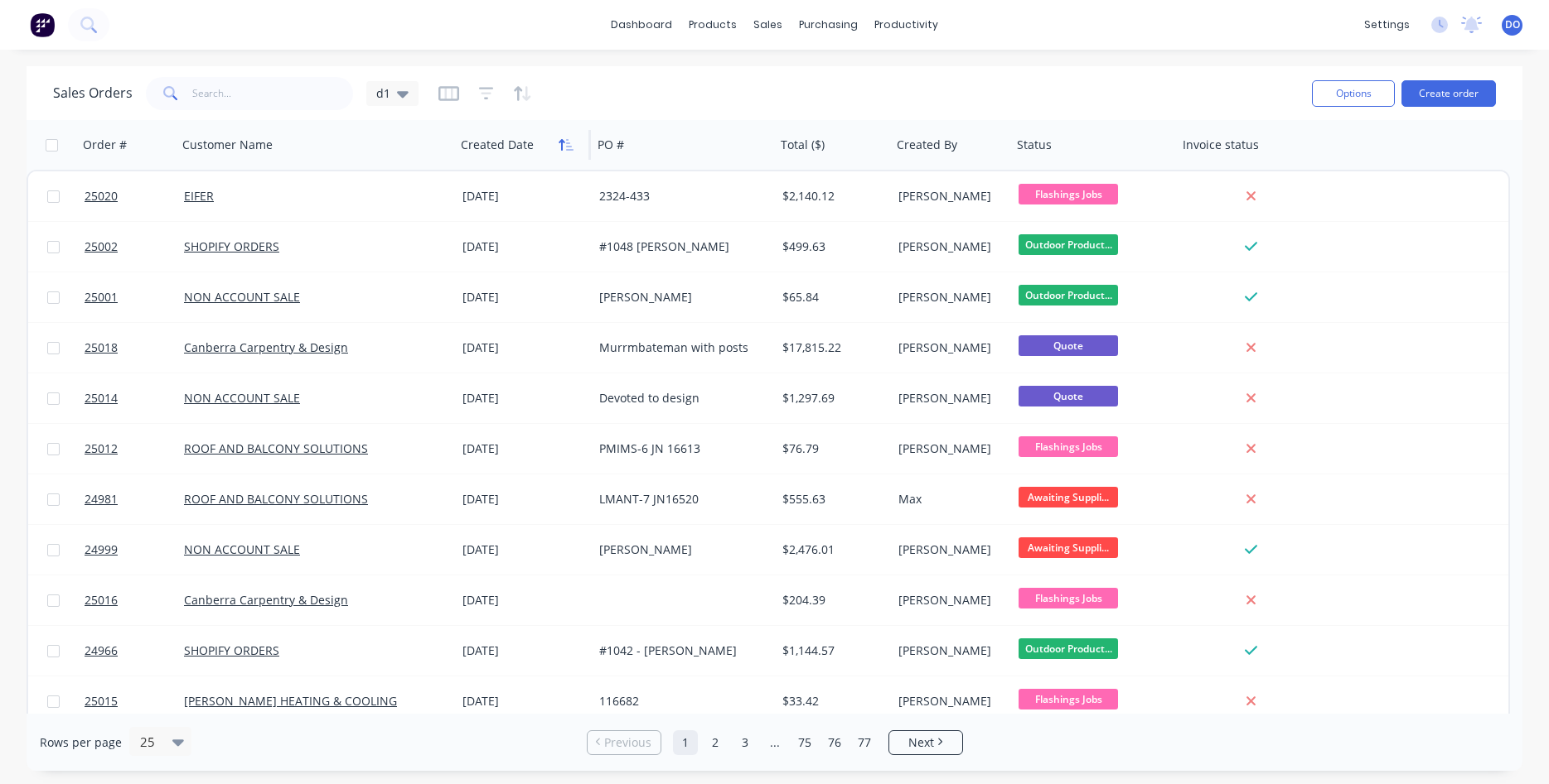
click at [561, 144] on icon "button" at bounding box center [561, 145] width 6 height 12
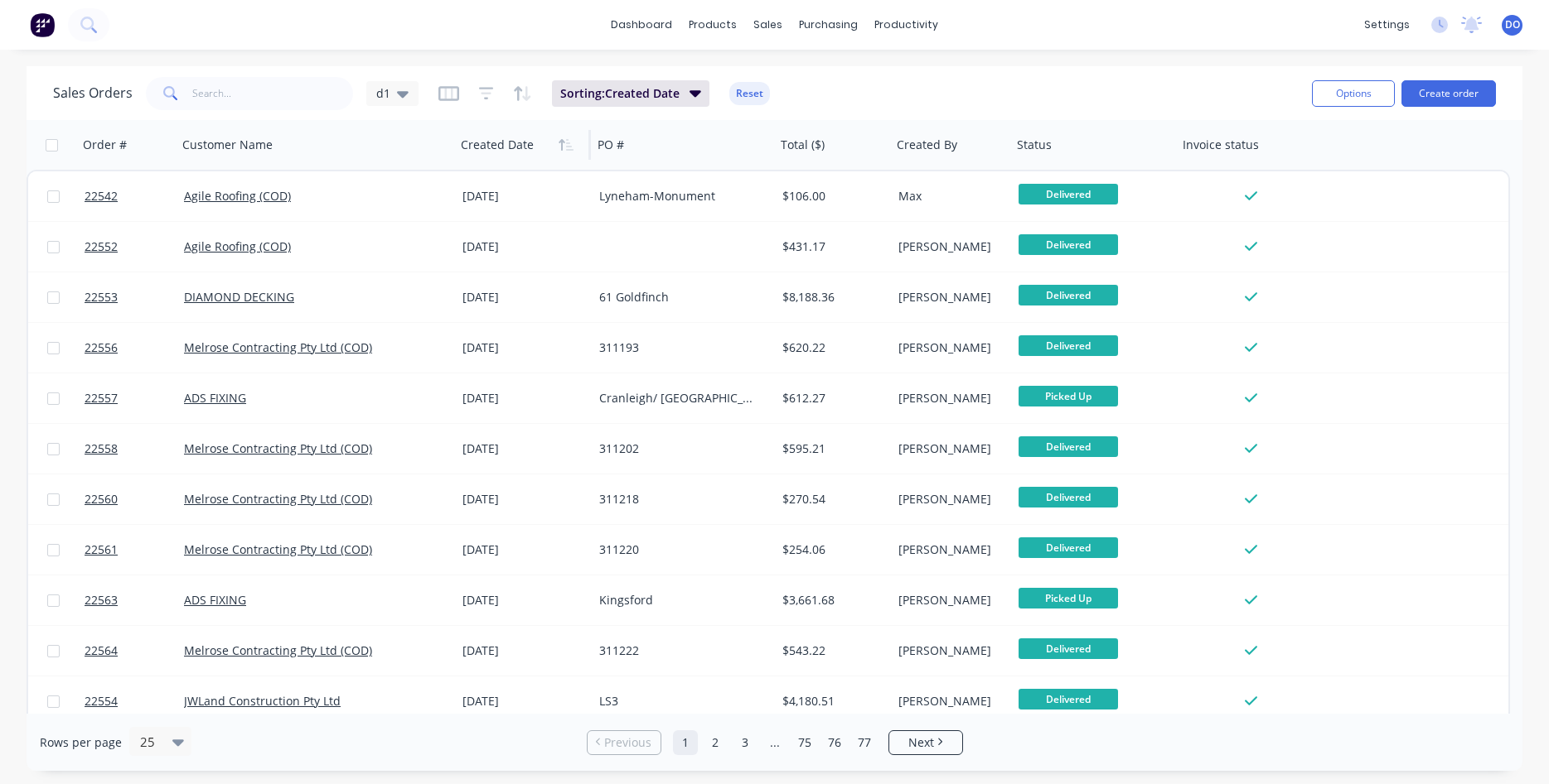
click at [561, 144] on icon "button" at bounding box center [561, 145] width 6 height 12
